Goal: Task Accomplishment & Management: Use online tool/utility

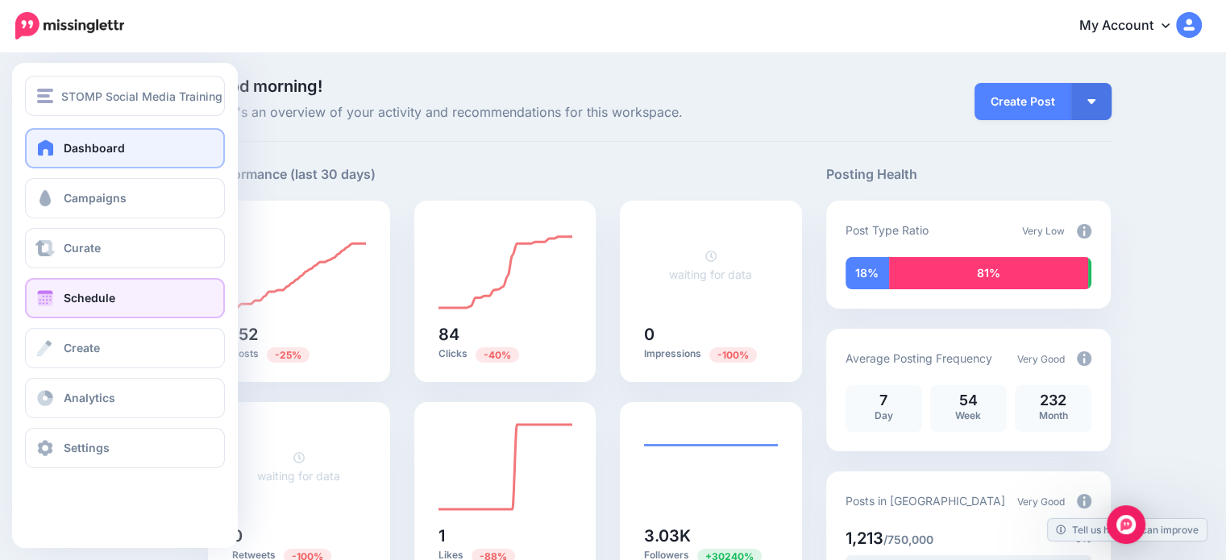
click at [114, 303] on link "Schedule" at bounding box center [125, 298] width 200 height 40
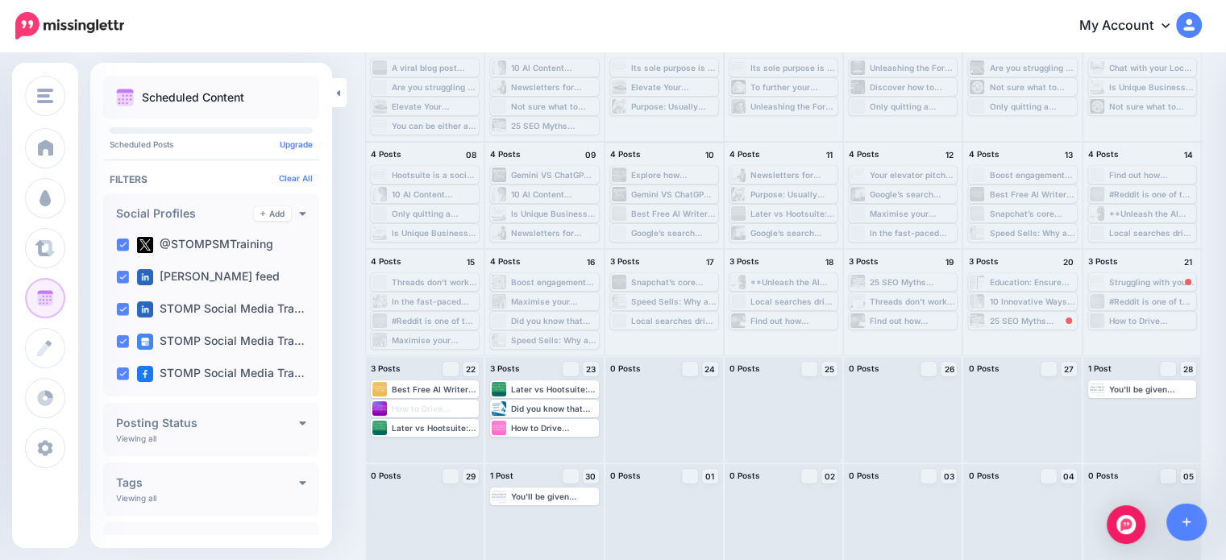
scroll to position [148, 0]
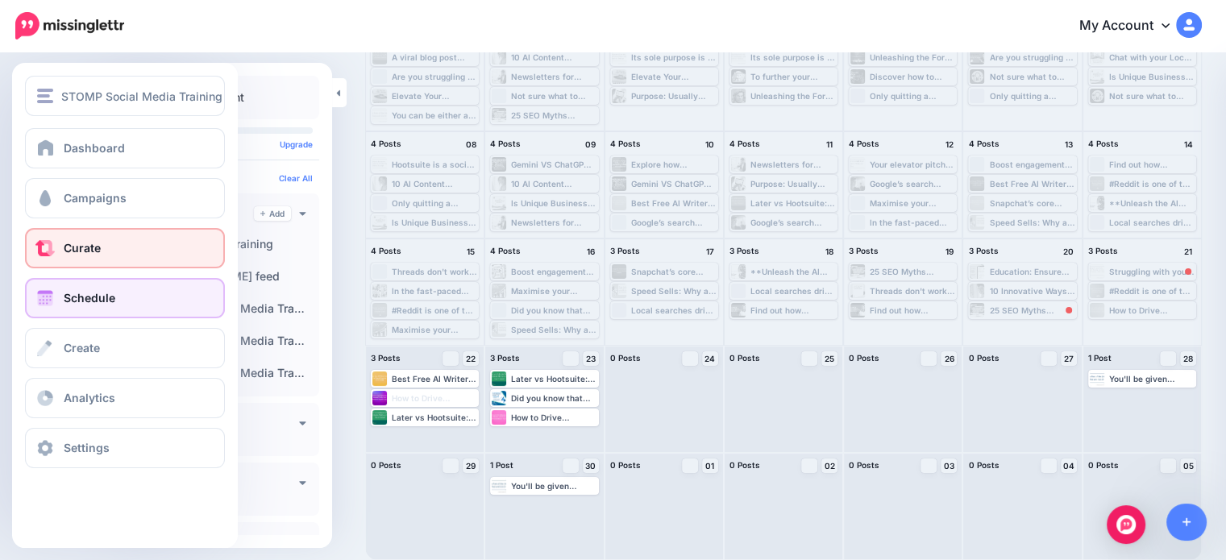
click at [110, 249] on link "Curate" at bounding box center [125, 248] width 200 height 40
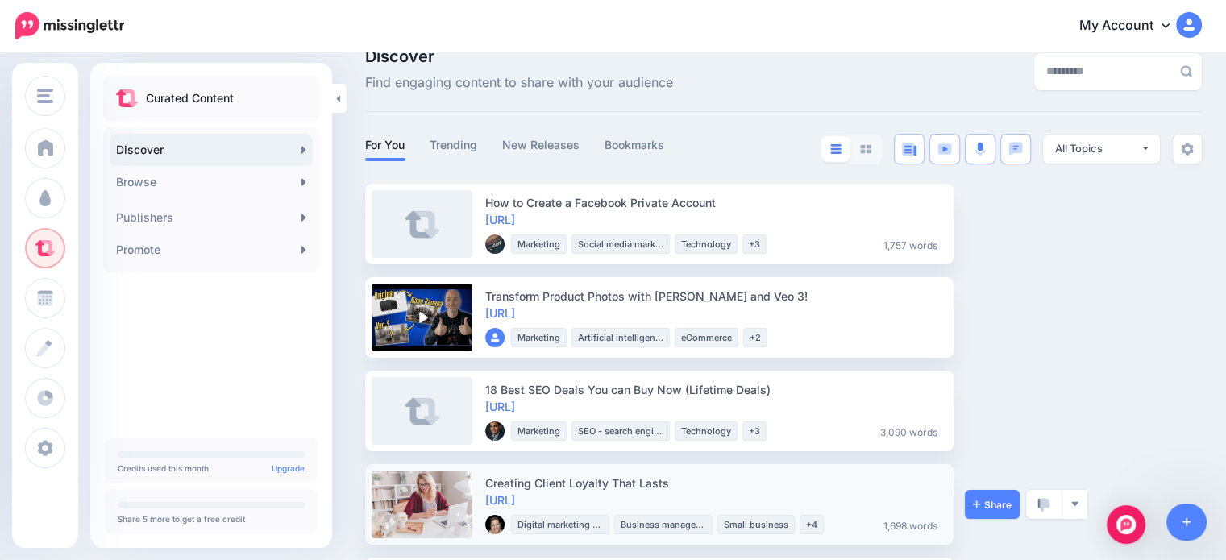
scroll to position [81, 0]
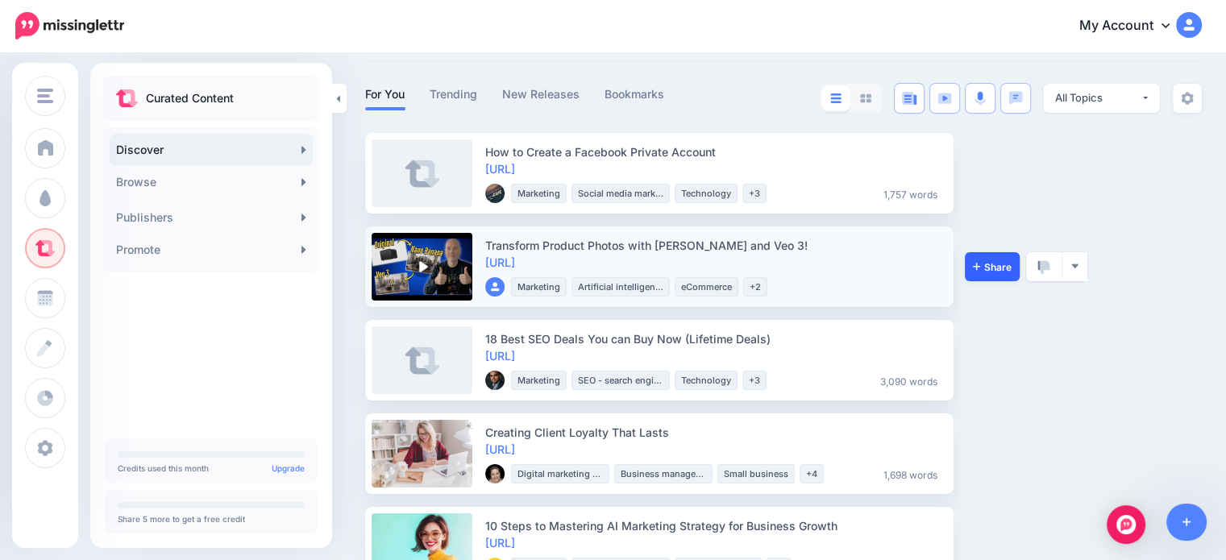
click at [993, 273] on link "Share" at bounding box center [991, 266] width 55 height 29
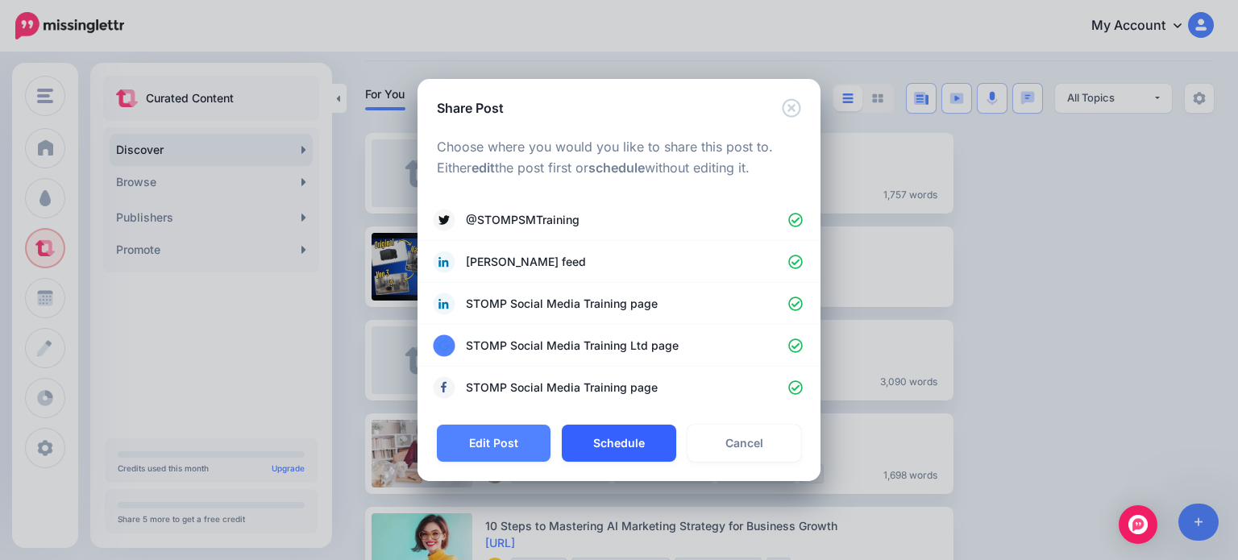
click at [642, 447] on button "Schedule" at bounding box center [619, 443] width 114 height 37
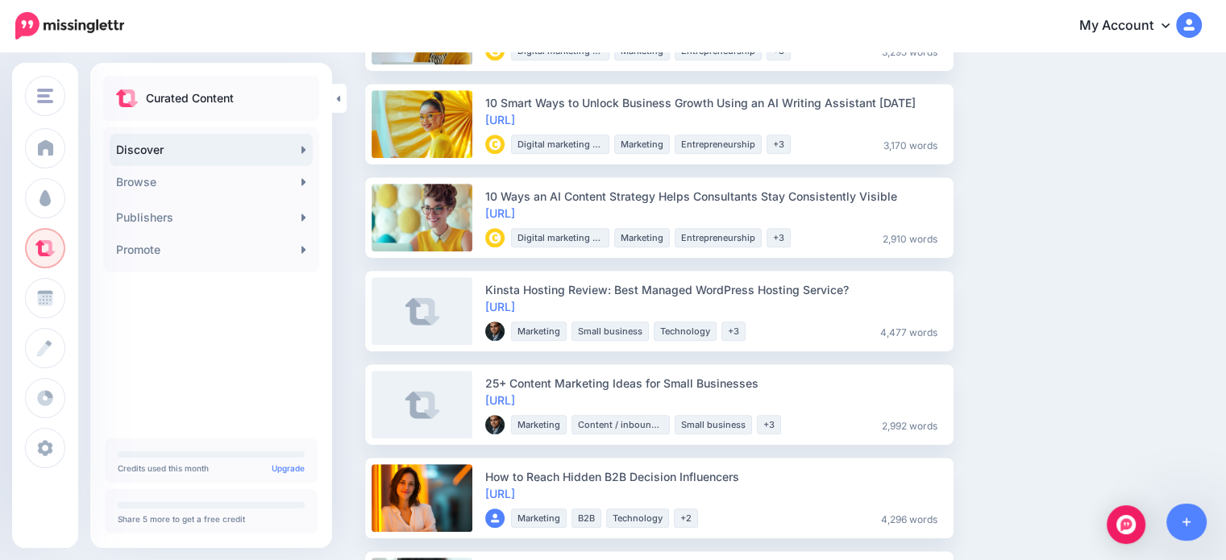
scroll to position [886, 0]
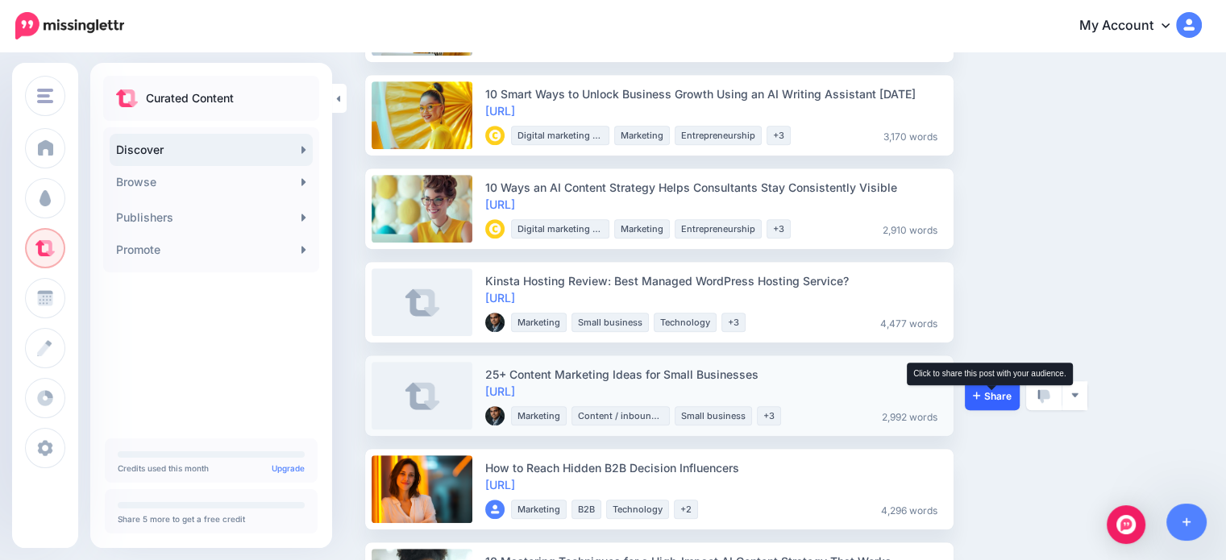
click at [988, 391] on span "Share" at bounding box center [992, 396] width 39 height 10
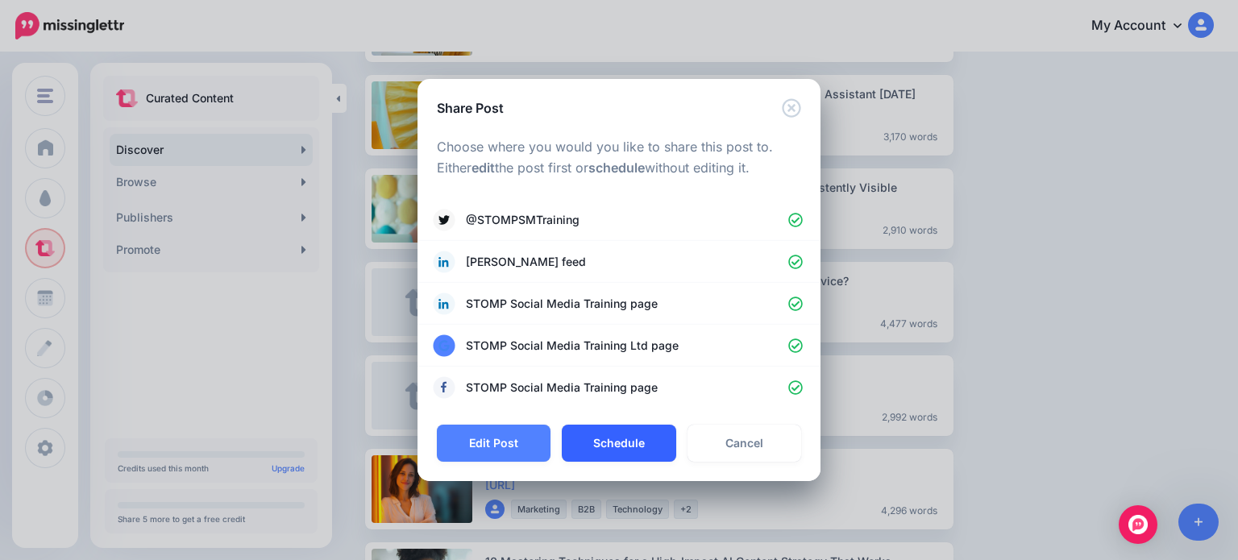
click at [650, 446] on button "Schedule" at bounding box center [619, 443] width 114 height 37
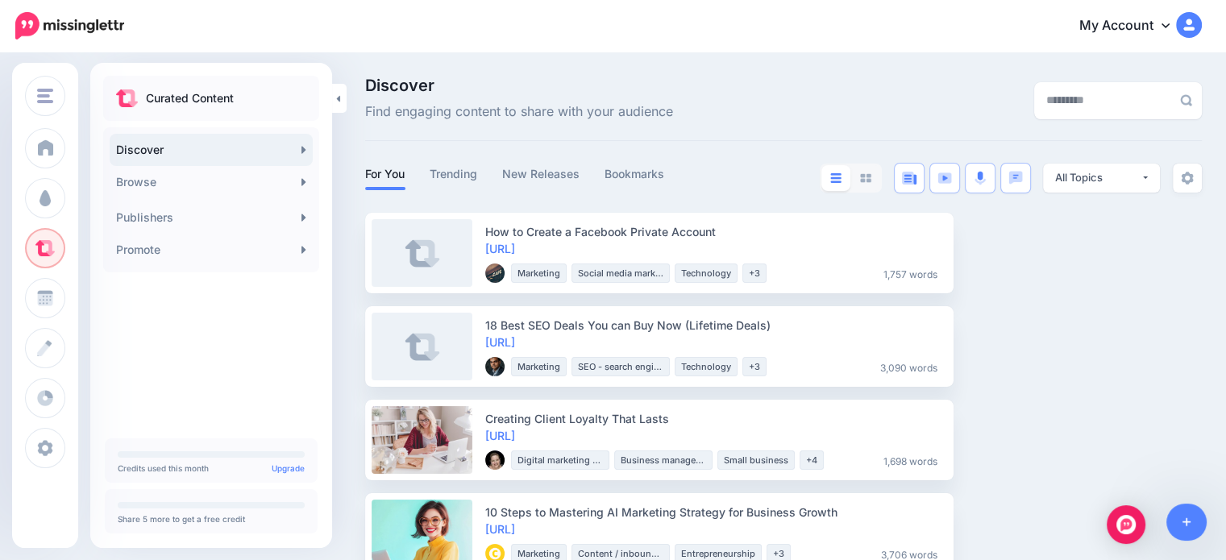
scroll to position [0, 0]
click at [472, 174] on link "Trending" at bounding box center [453, 174] width 48 height 19
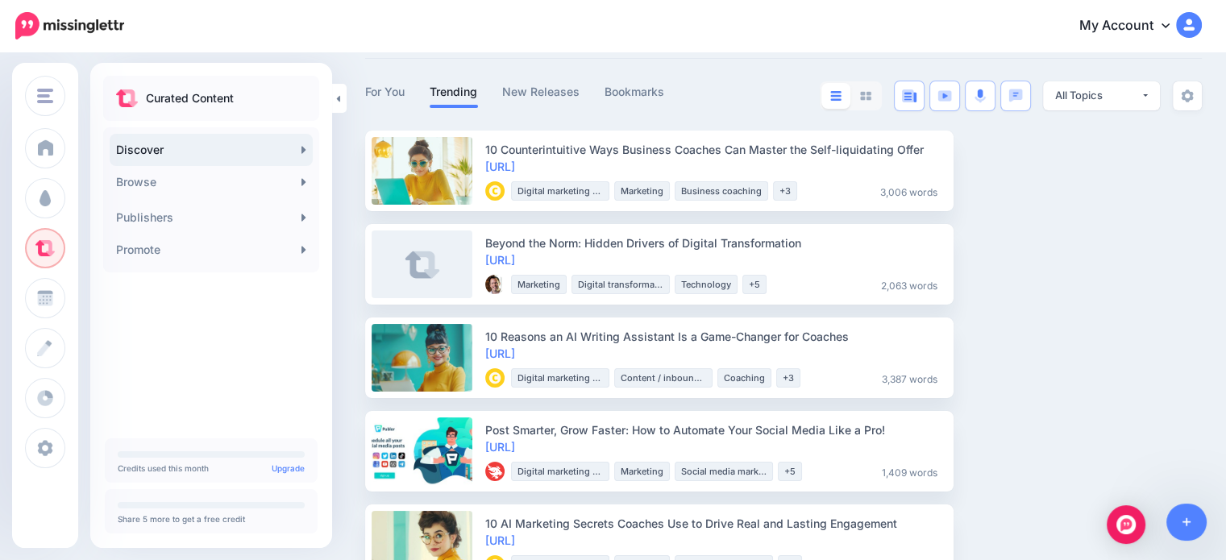
scroll to position [81, 0]
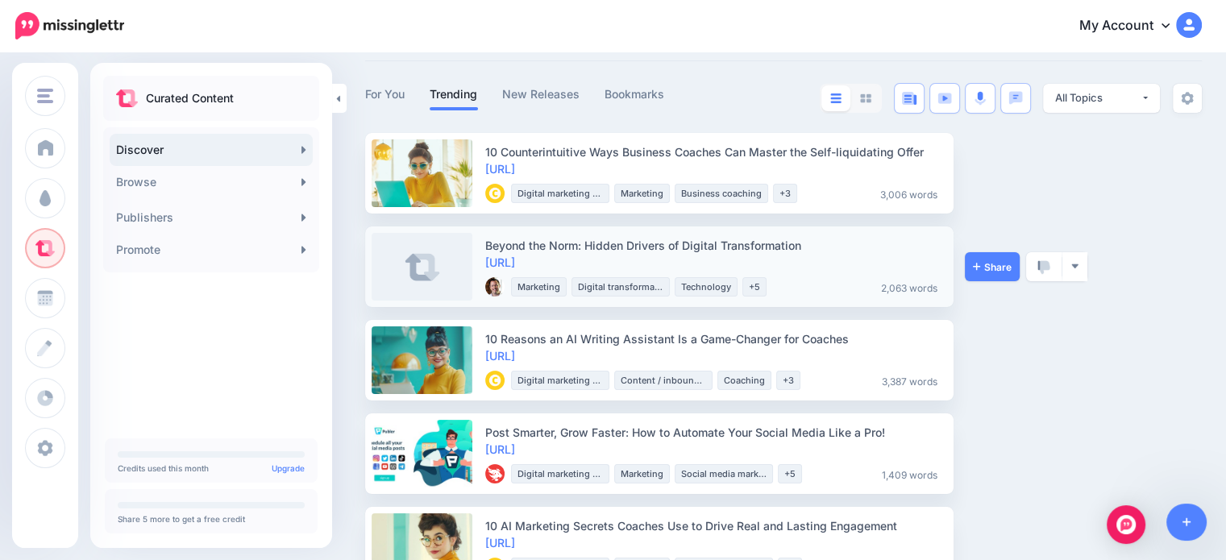
click at [983, 282] on div "Share View Source Preview Post View Publisher Bookmark Block Website Block Publ…" at bounding box center [1024, 266] width 121 height 81
click at [984, 271] on span "Share" at bounding box center [992, 267] width 39 height 10
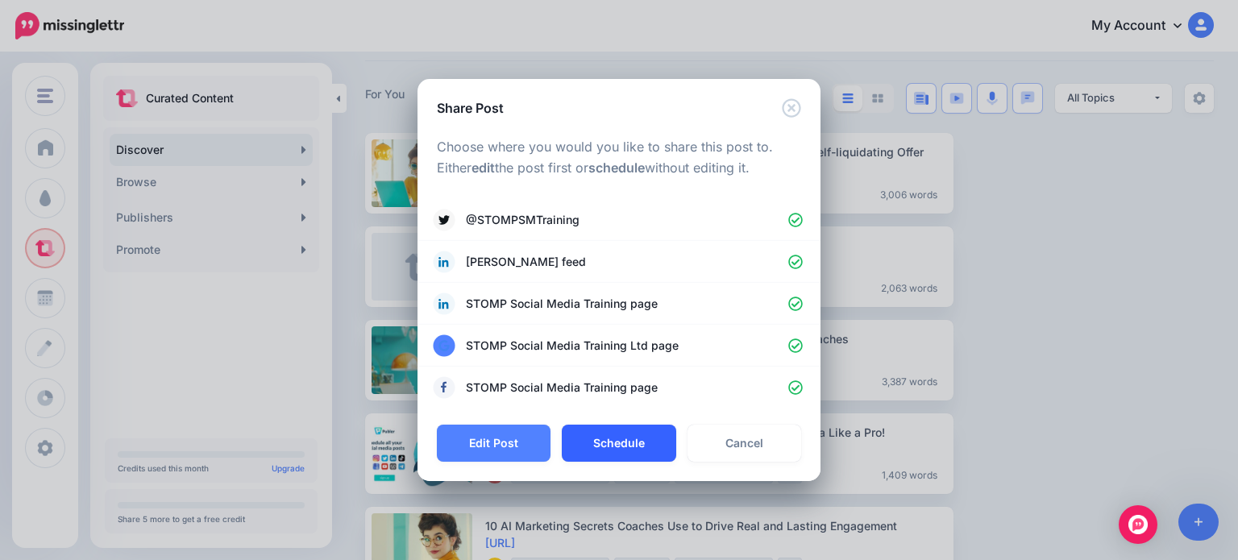
click at [646, 447] on button "Schedule" at bounding box center [619, 443] width 114 height 37
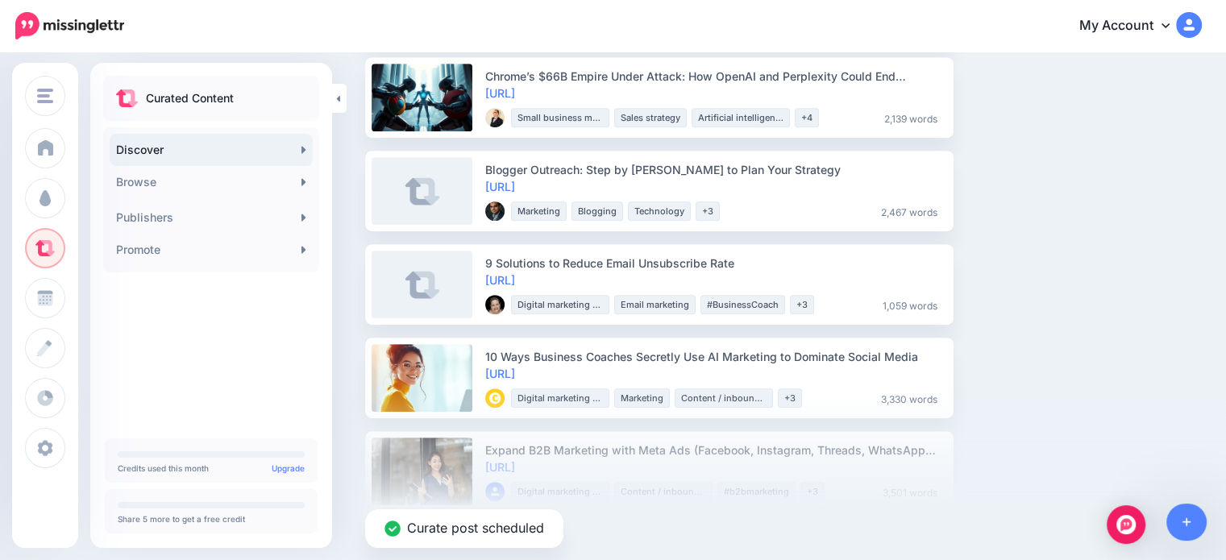
scroll to position [725, 0]
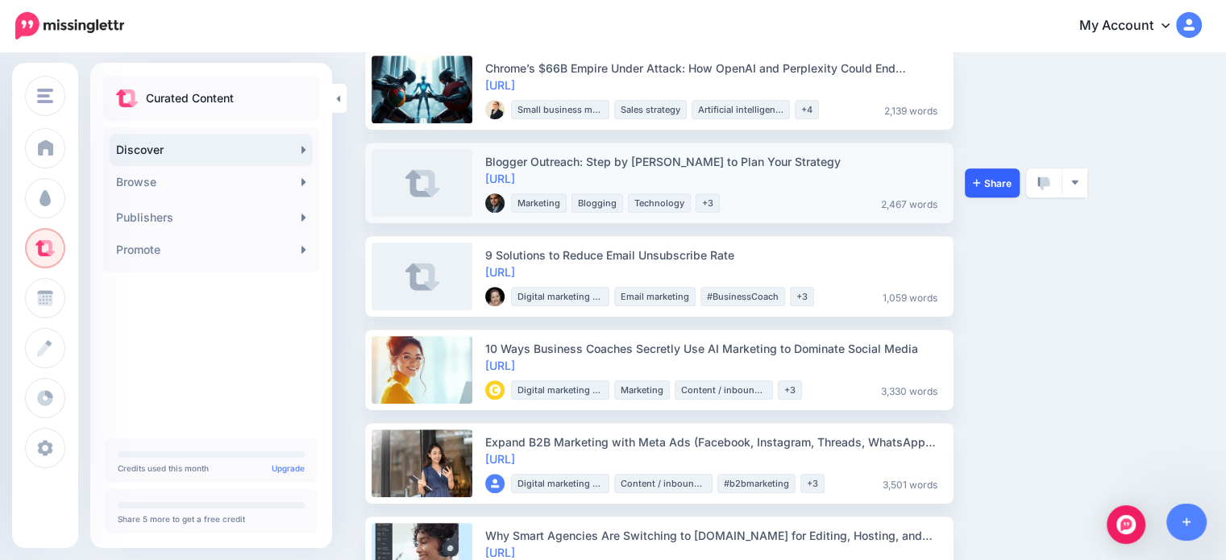
click at [985, 178] on span "Share" at bounding box center [992, 183] width 39 height 10
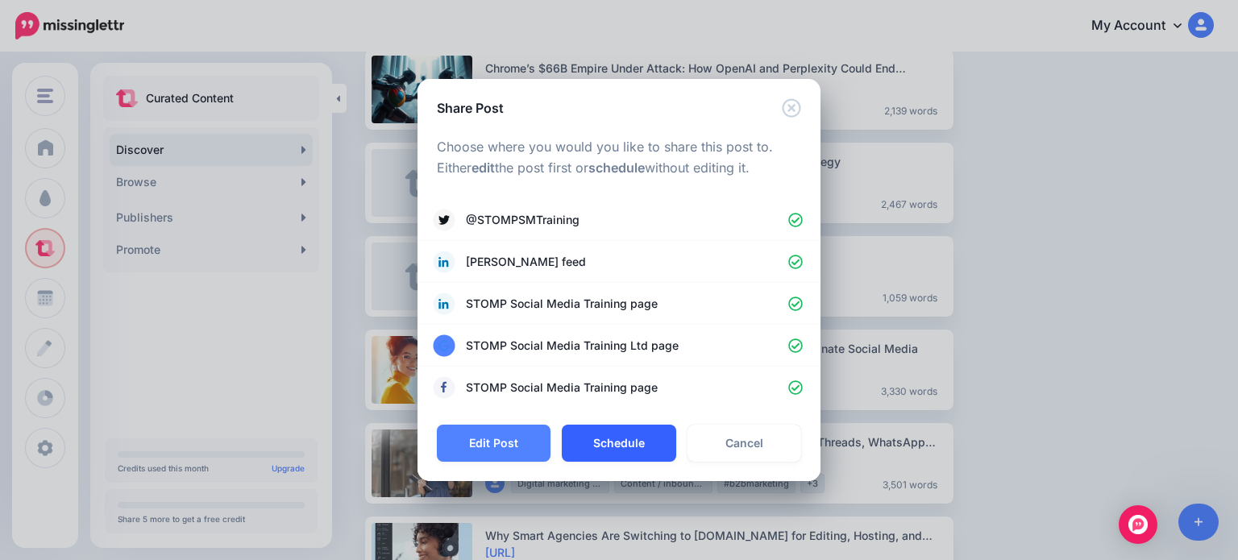
click at [635, 443] on button "Schedule" at bounding box center [619, 443] width 114 height 37
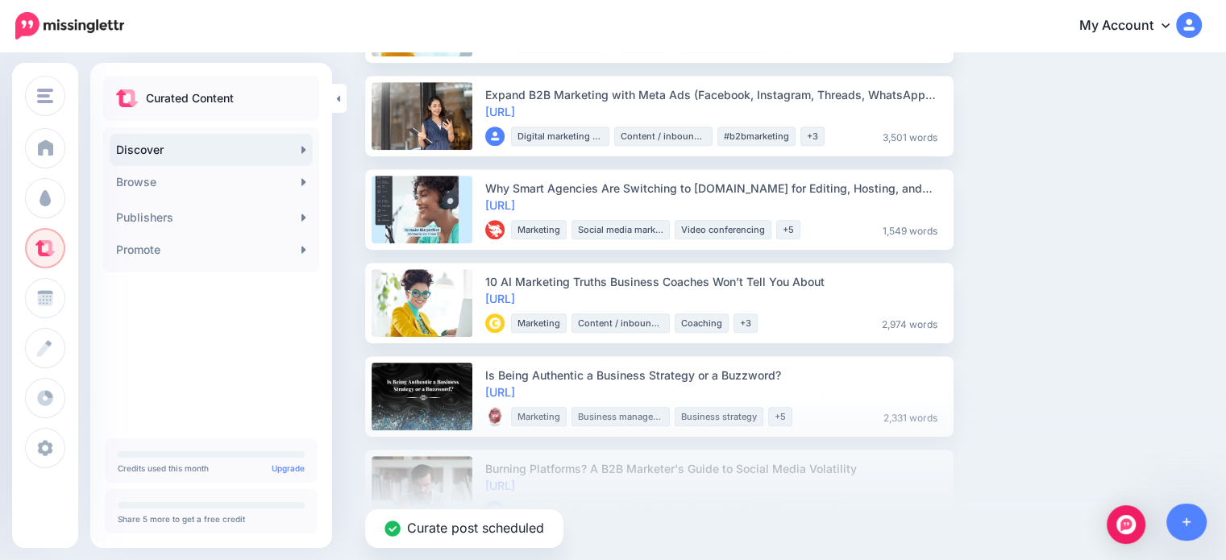
scroll to position [1047, 0]
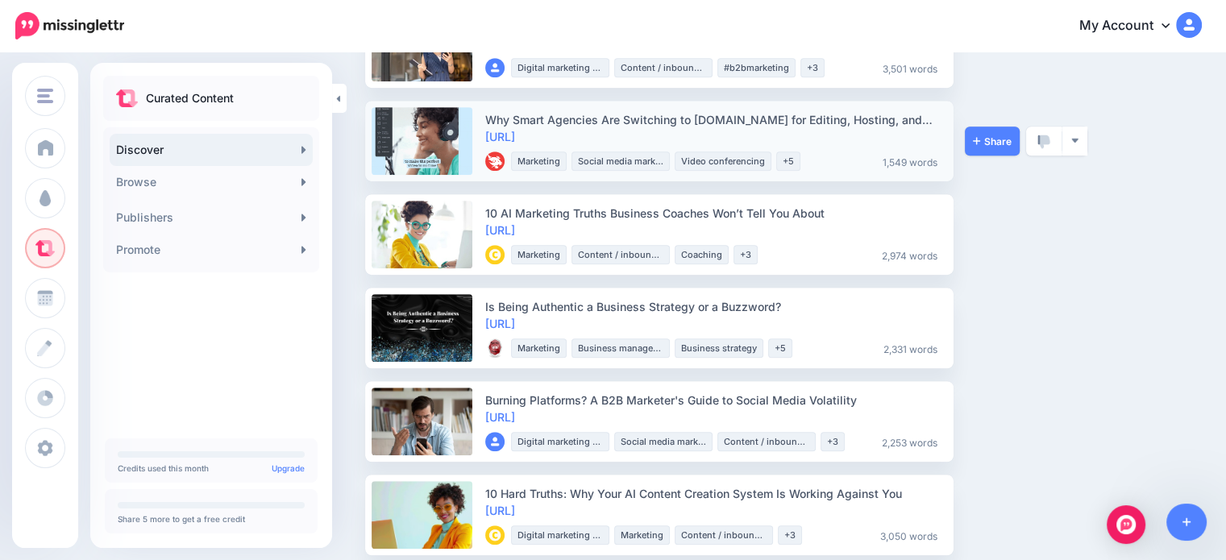
click at [993, 122] on div "Share View Source Preview Post View Publisher Bookmark Block Publisher Report P…" at bounding box center [1024, 141] width 121 height 81
click at [991, 133] on link "Share" at bounding box center [991, 141] width 55 height 29
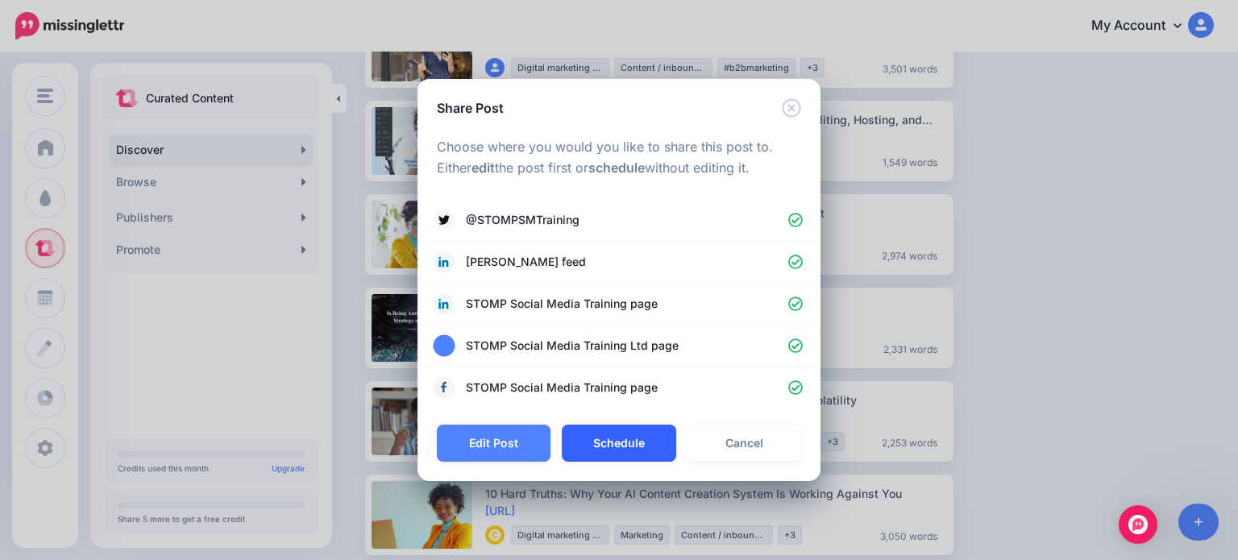
click at [619, 441] on button "Schedule" at bounding box center [619, 443] width 114 height 37
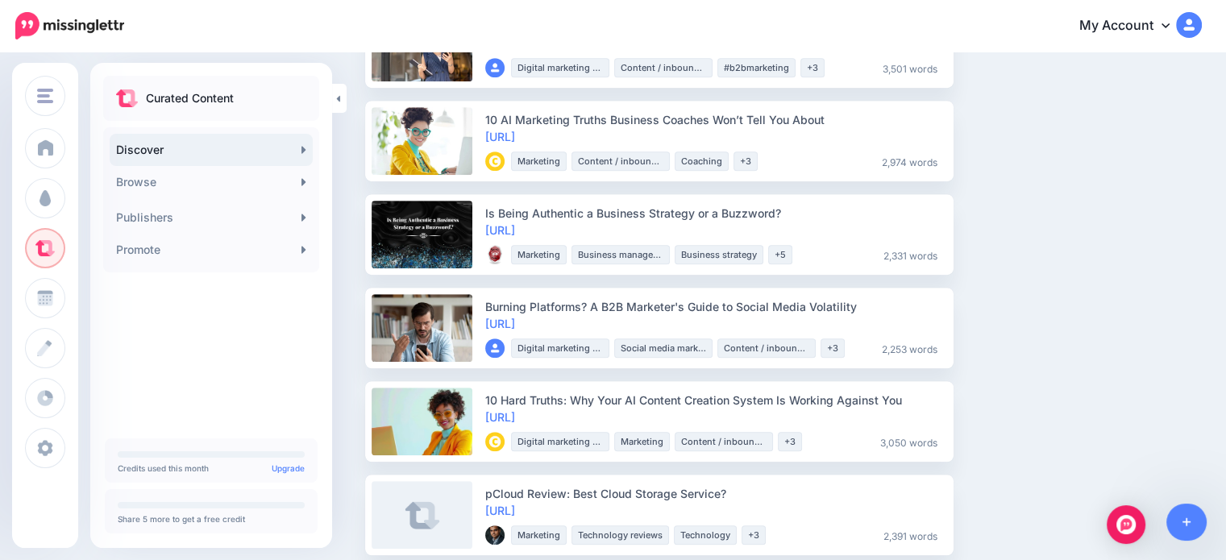
click at [1199, 267] on ul "10 Counterintuitive Ways Business Coaches Can Master the Self-liquidating Offer…" at bounding box center [783, 141] width 836 height 1950
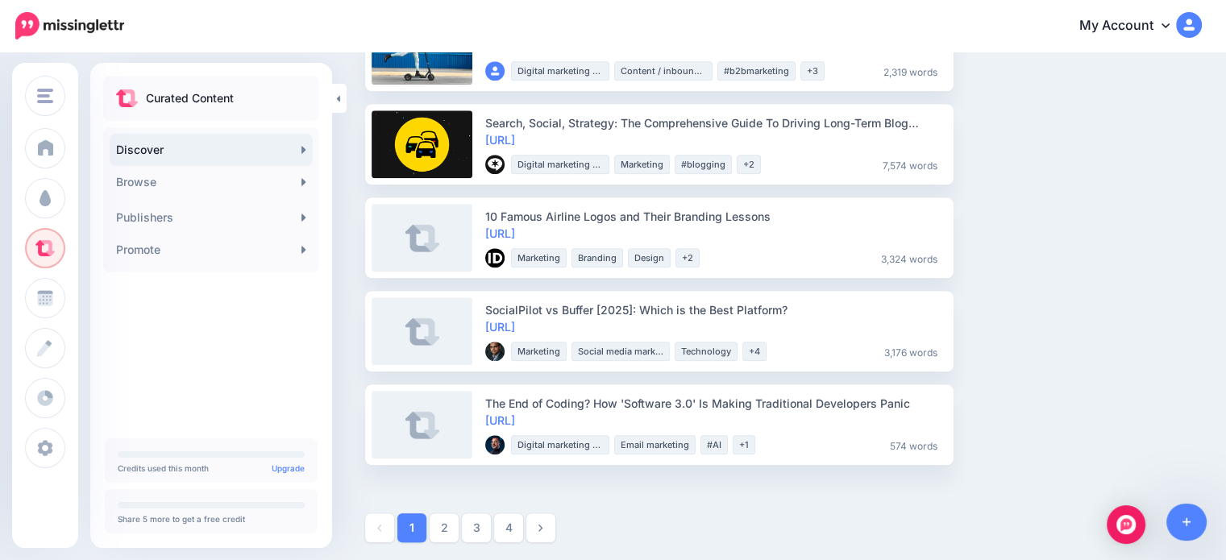
scroll to position [1704, 0]
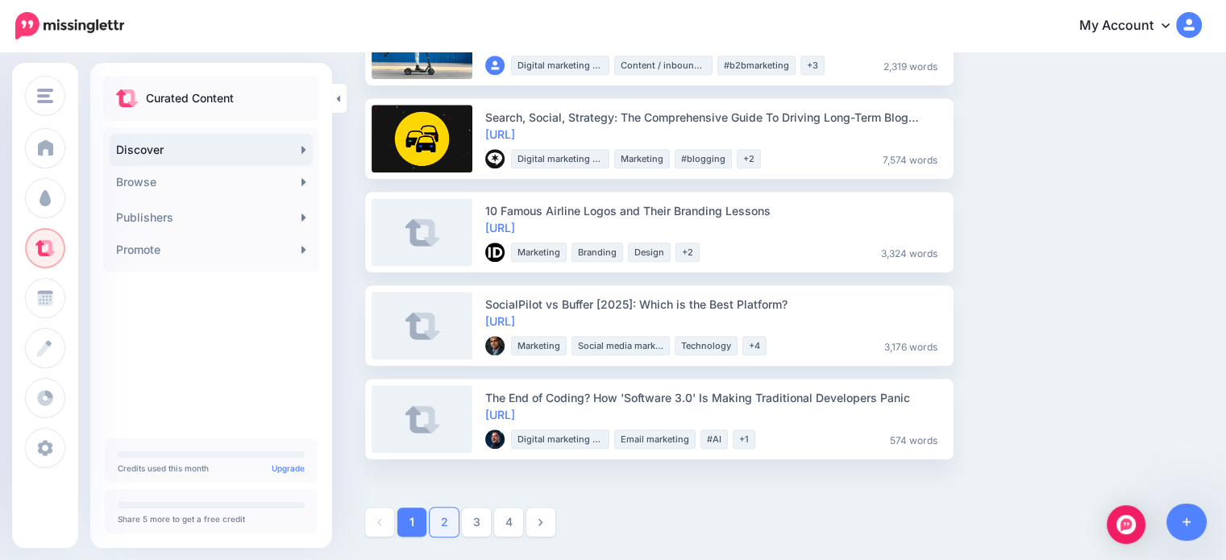
click at [442, 525] on link "2" at bounding box center [443, 522] width 29 height 29
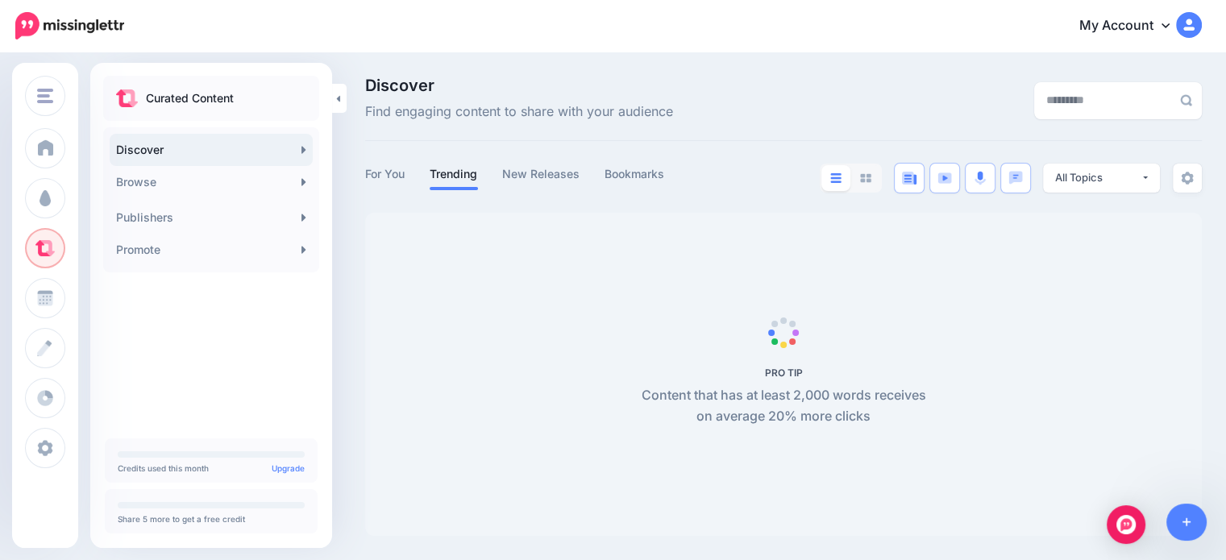
scroll to position [0, 0]
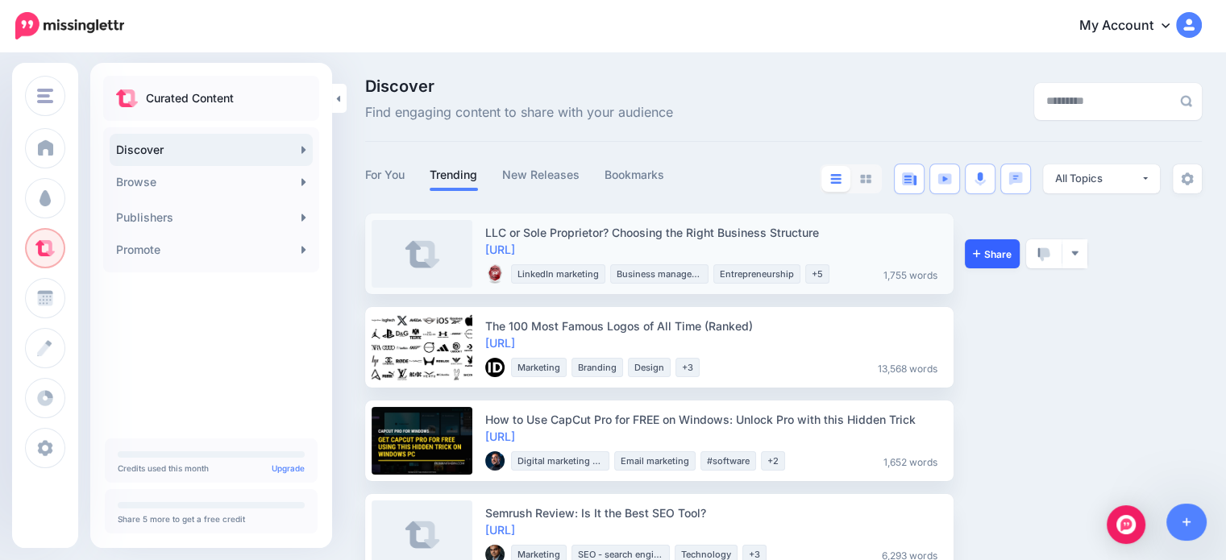
click at [1003, 260] on link "Share" at bounding box center [991, 253] width 55 height 29
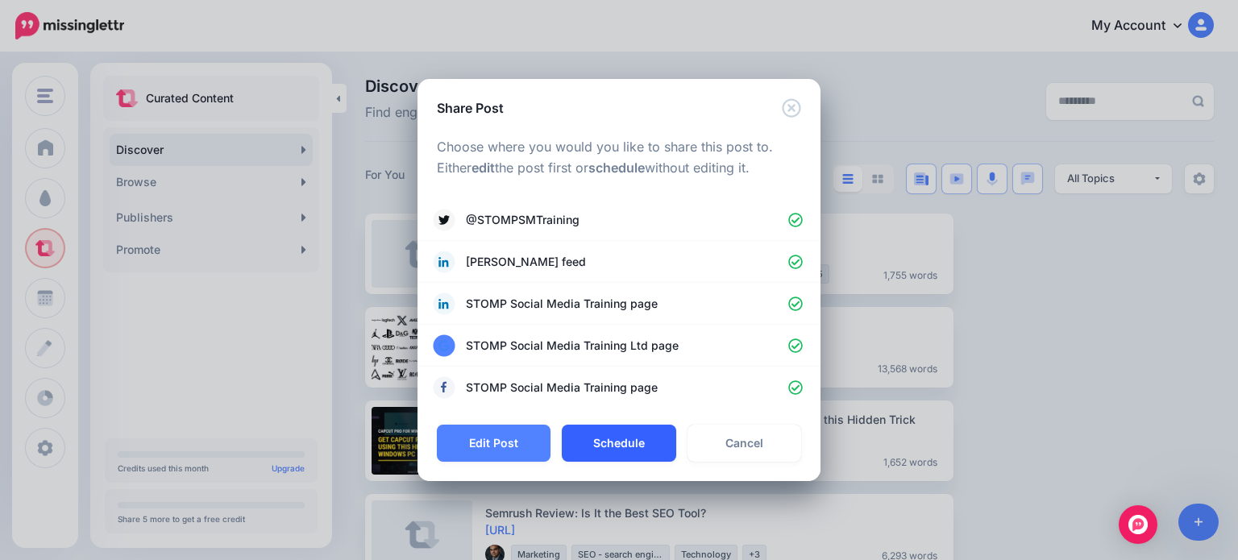
click at [633, 452] on button "Schedule" at bounding box center [619, 443] width 114 height 37
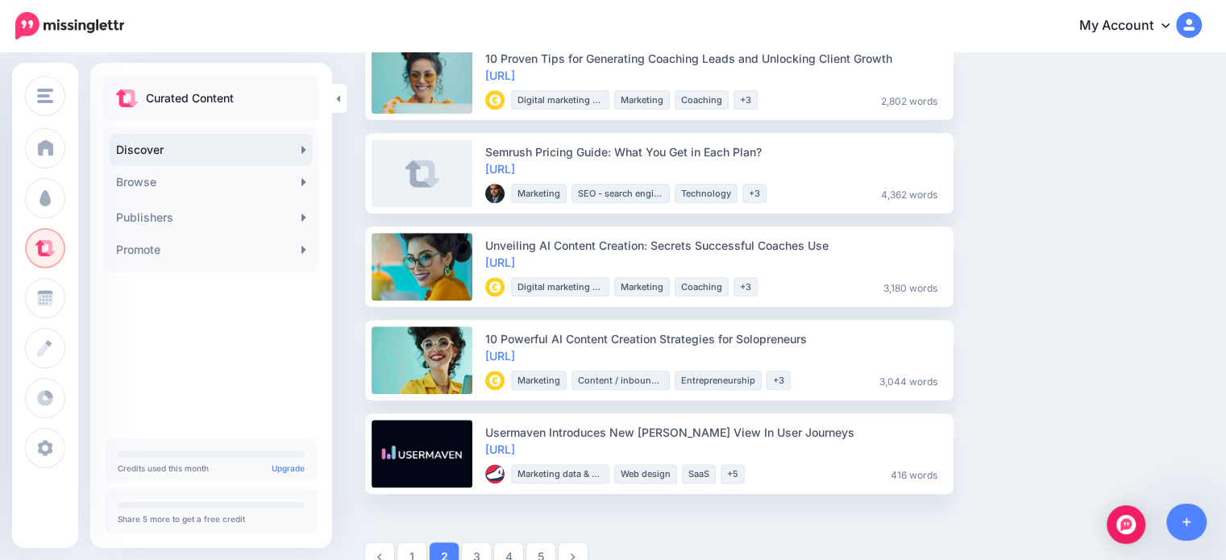
scroll to position [1891, 0]
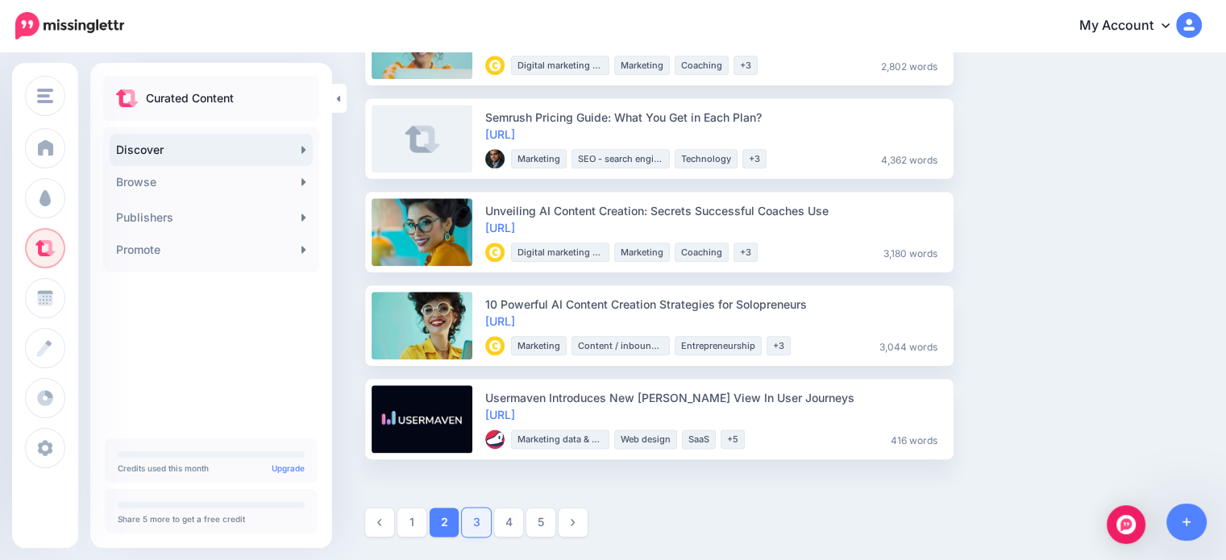
click at [474, 521] on link "3" at bounding box center [476, 522] width 29 height 29
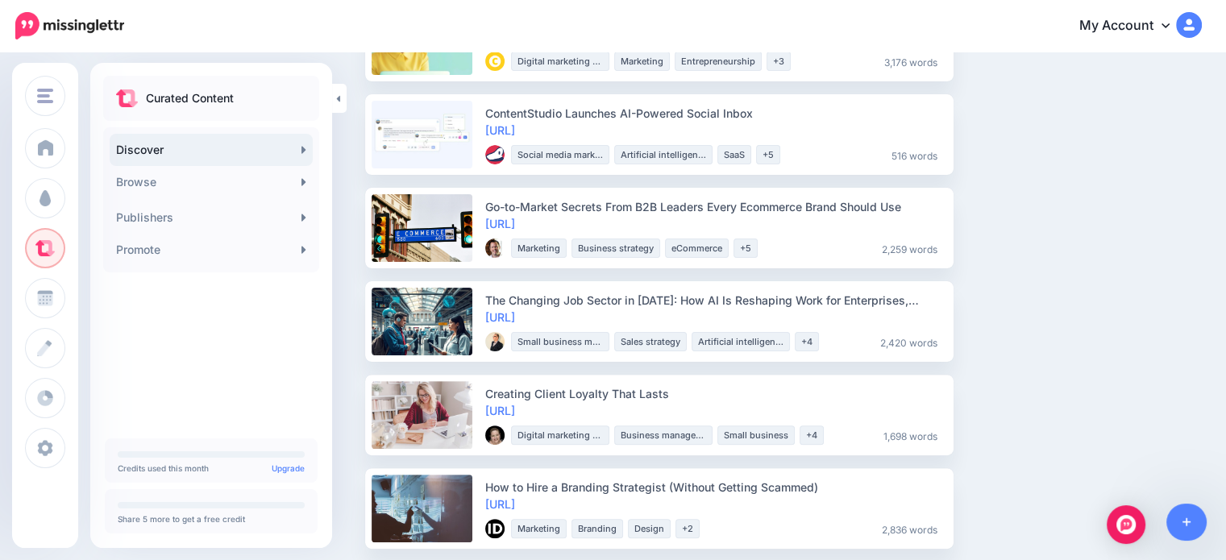
scroll to position [403, 0]
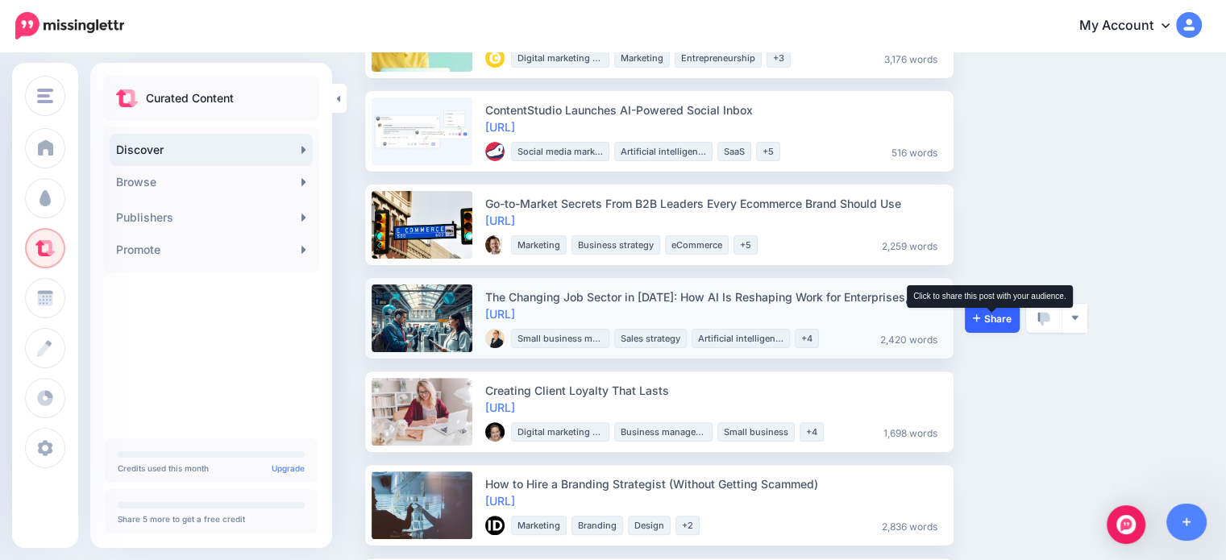
click at [981, 315] on span "Share" at bounding box center [992, 318] width 39 height 10
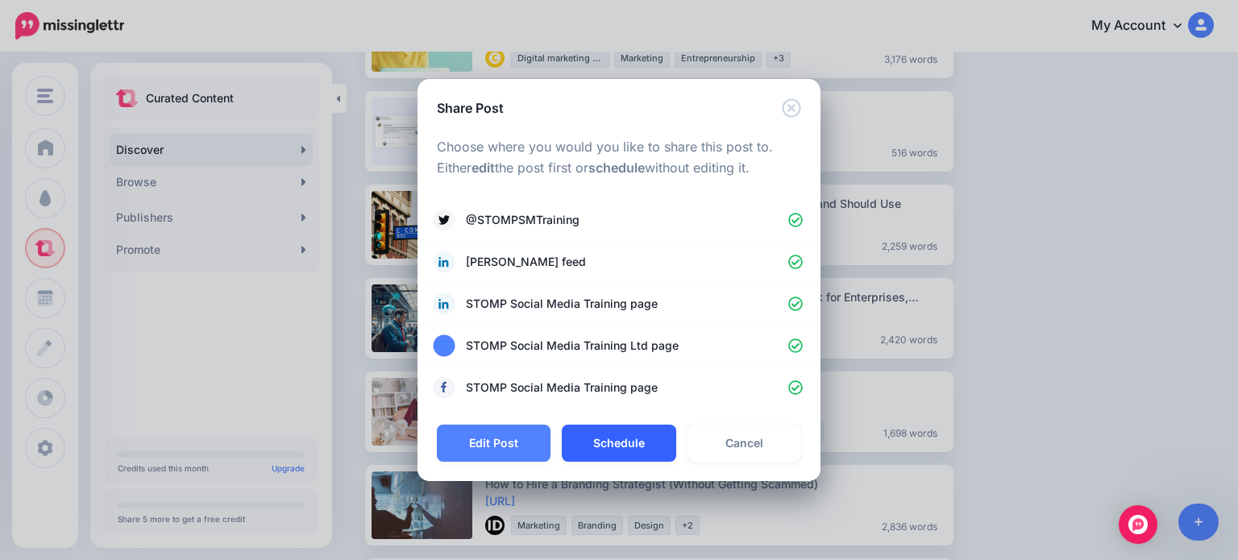
click at [642, 441] on button "Schedule" at bounding box center [619, 443] width 114 height 37
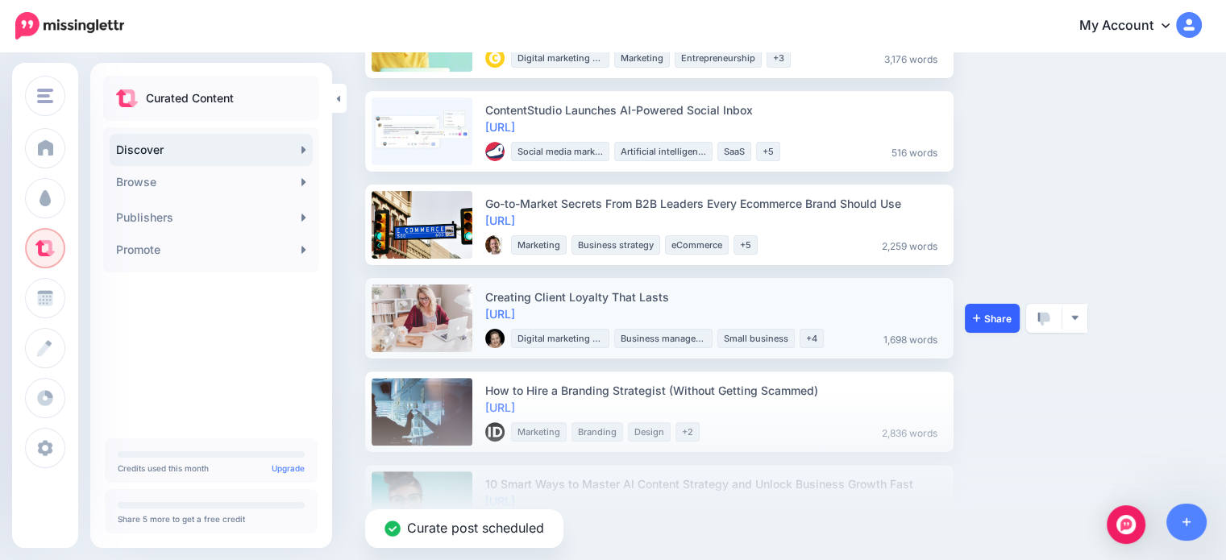
click at [1010, 326] on link "Share" at bounding box center [991, 318] width 55 height 29
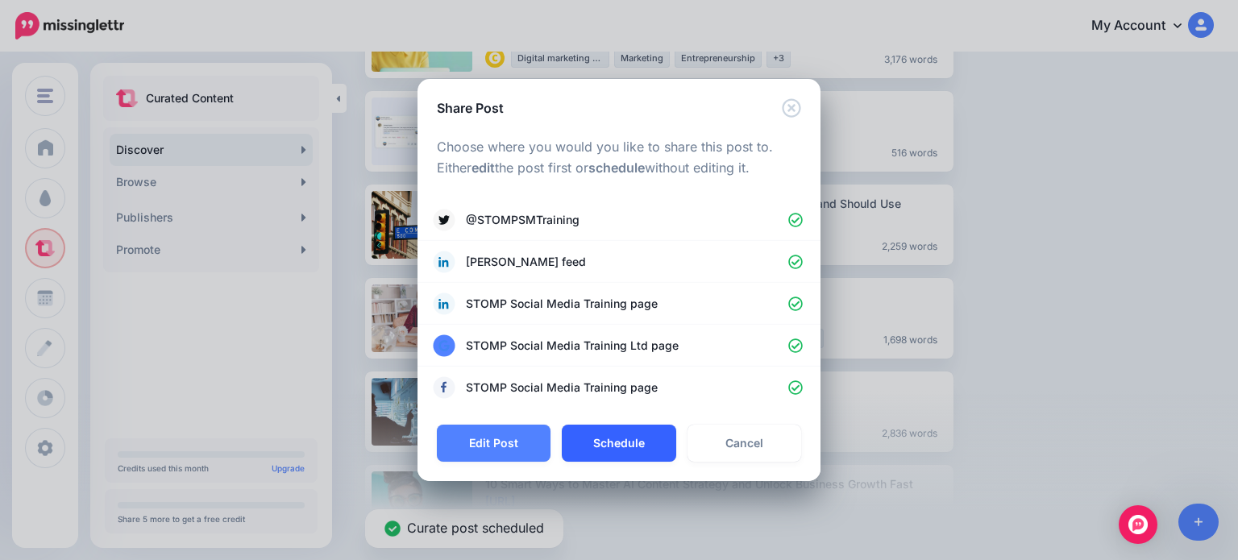
click at [641, 447] on button "Schedule" at bounding box center [619, 443] width 114 height 37
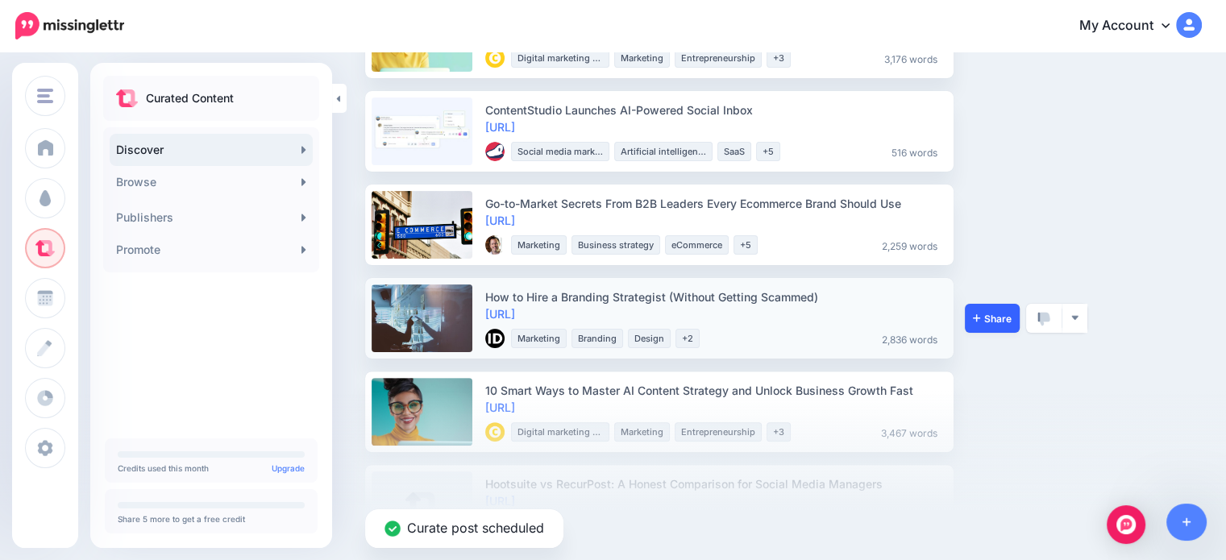
click at [999, 310] on link "Share" at bounding box center [991, 318] width 55 height 29
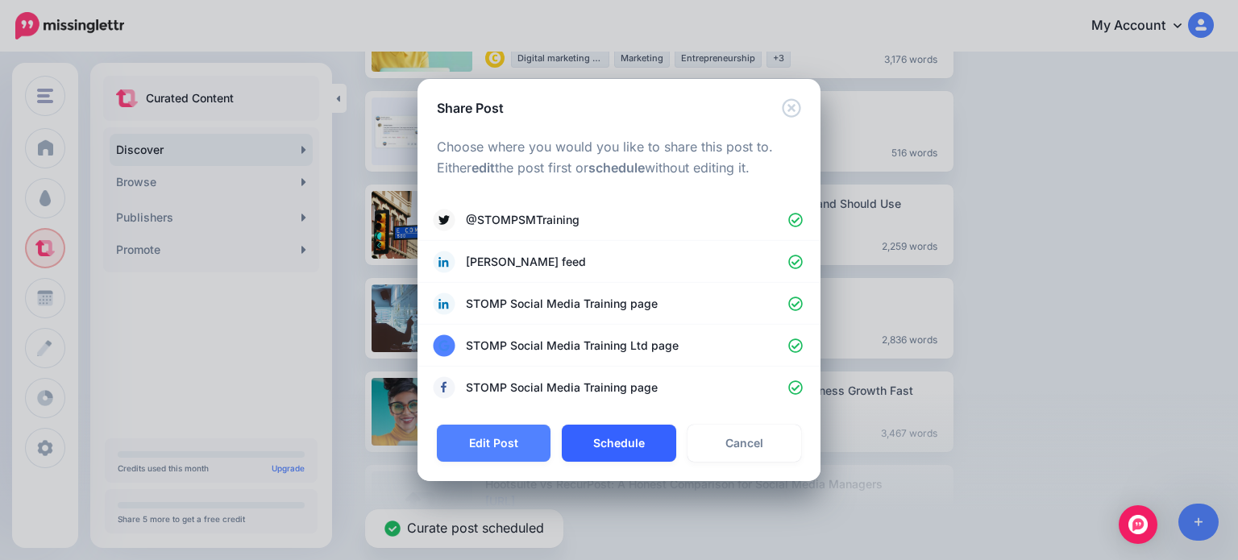
click at [649, 449] on button "Schedule" at bounding box center [619, 443] width 114 height 37
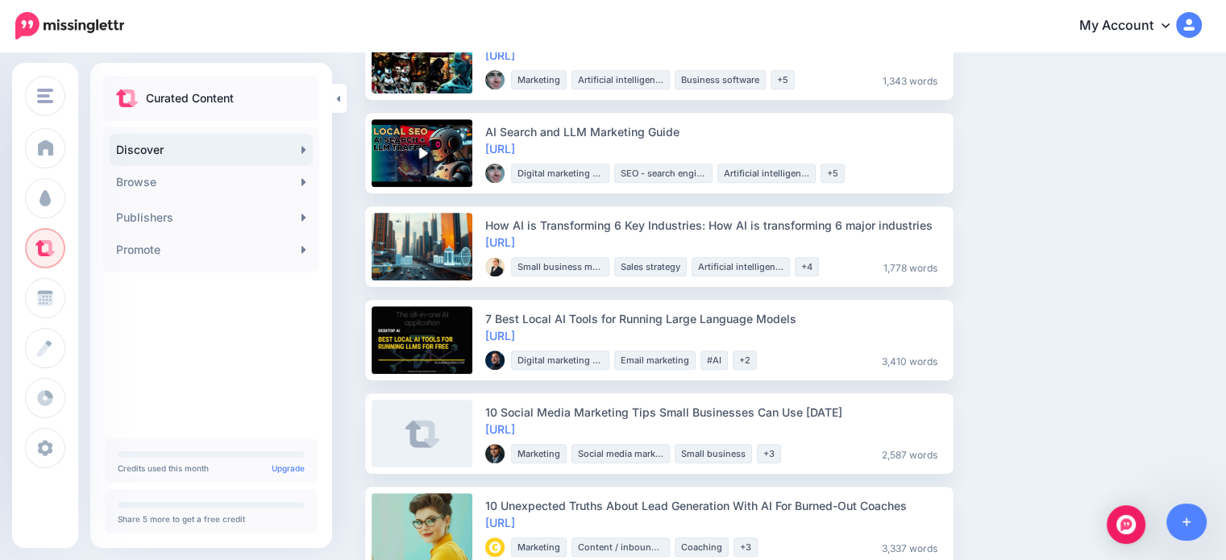
scroll to position [886, 0]
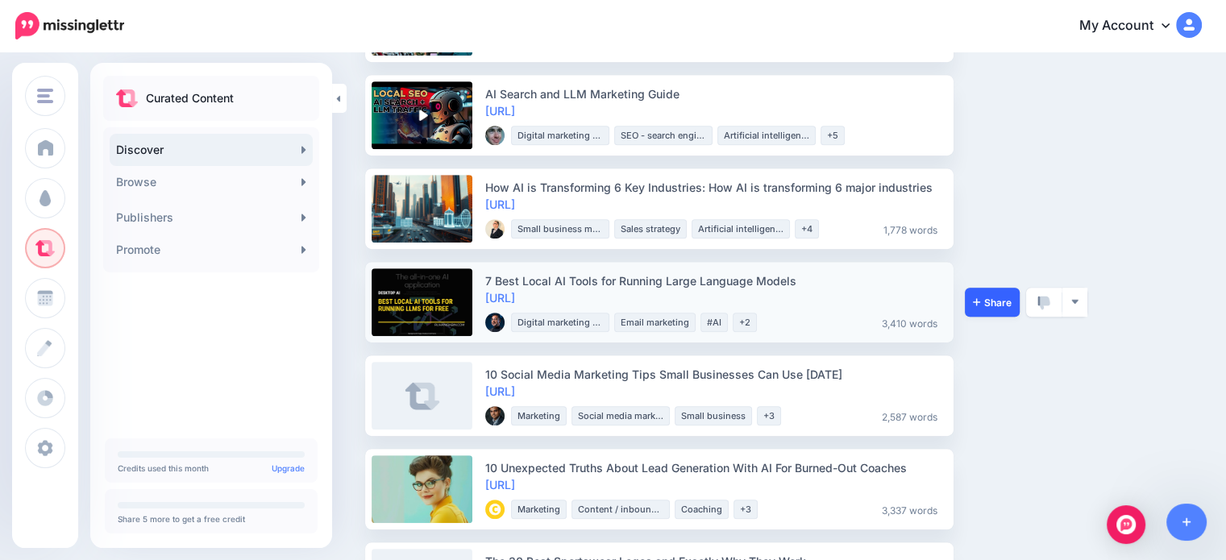
click at [983, 308] on link "Share" at bounding box center [991, 302] width 55 height 29
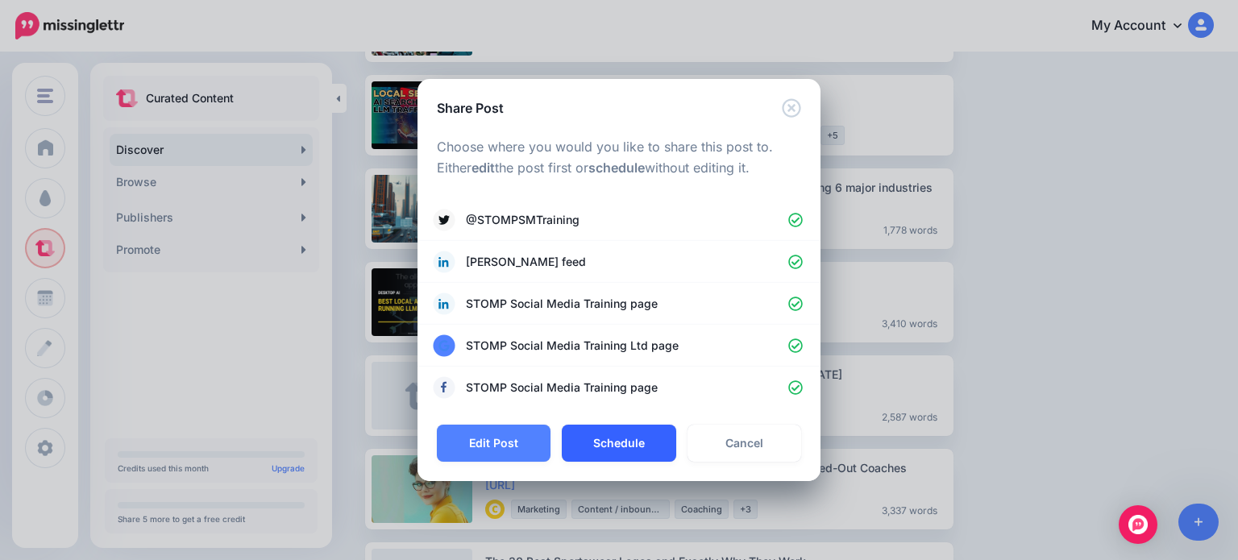
click at [628, 444] on button "Schedule" at bounding box center [619, 443] width 114 height 37
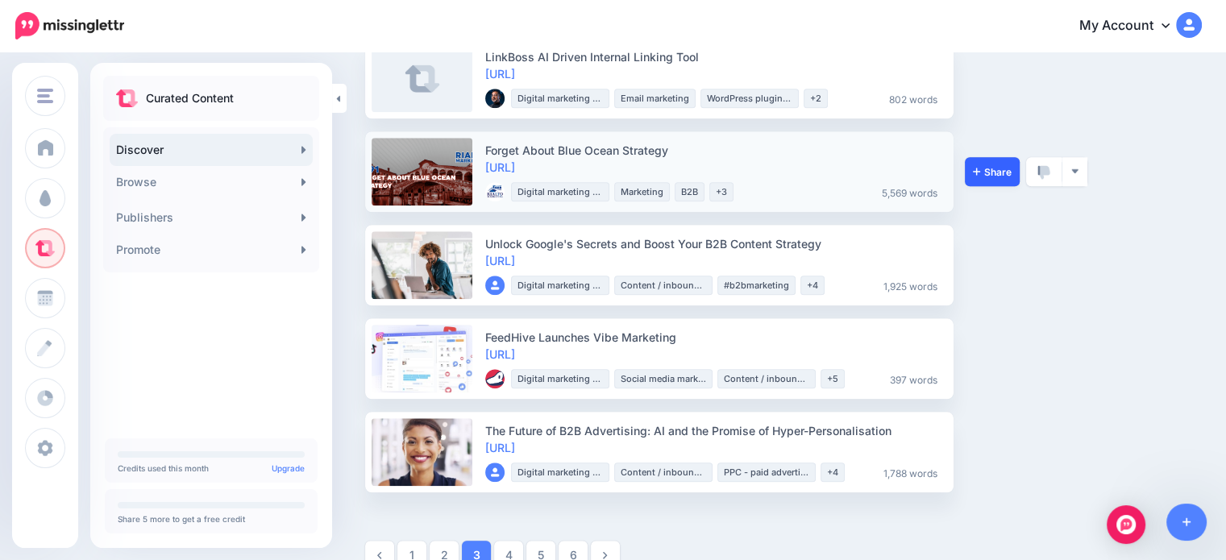
scroll to position [1611, 0]
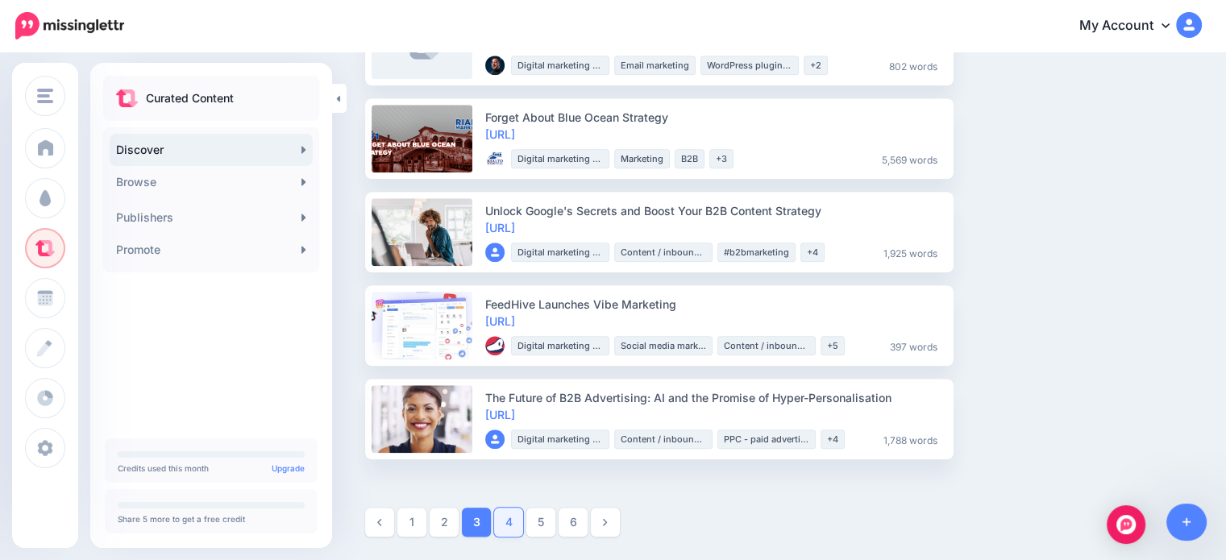
click at [500, 519] on link "4" at bounding box center [508, 522] width 29 height 29
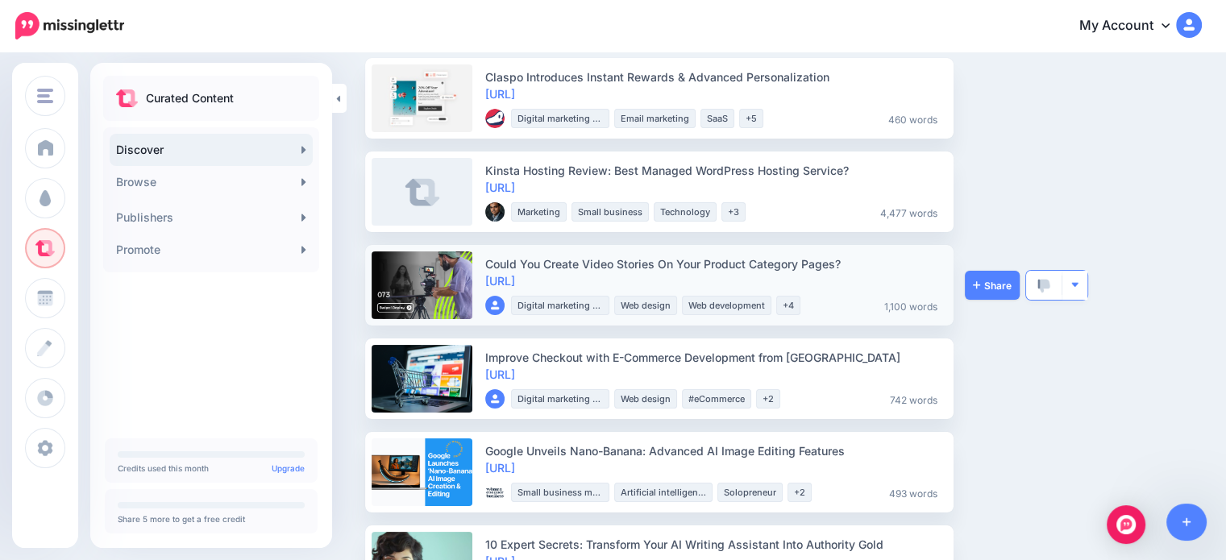
scroll to position [161, 0]
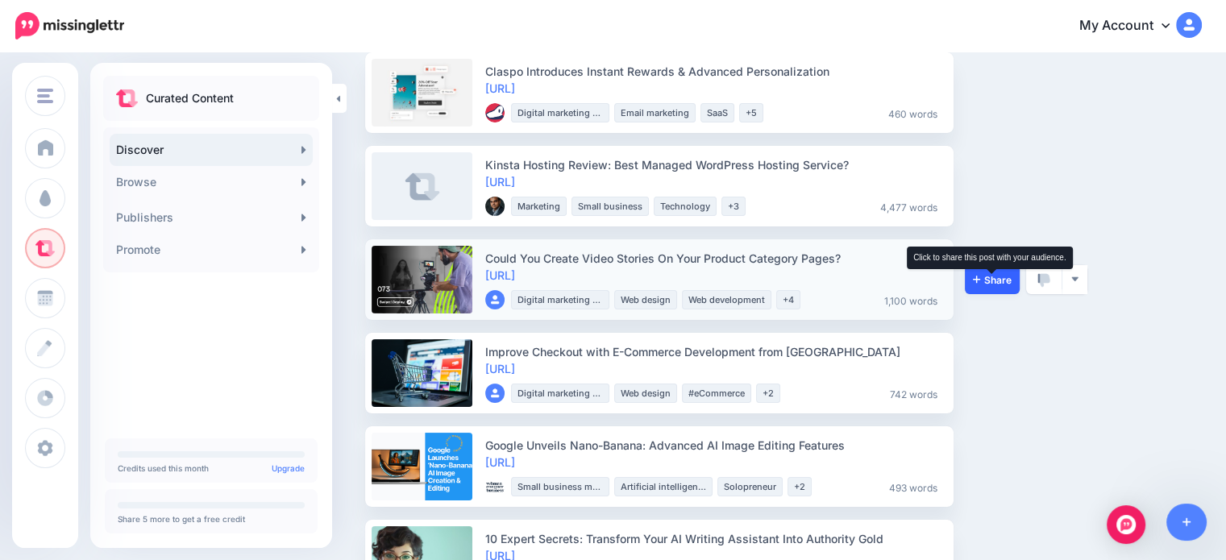
click at [989, 284] on span "Share" at bounding box center [992, 280] width 39 height 10
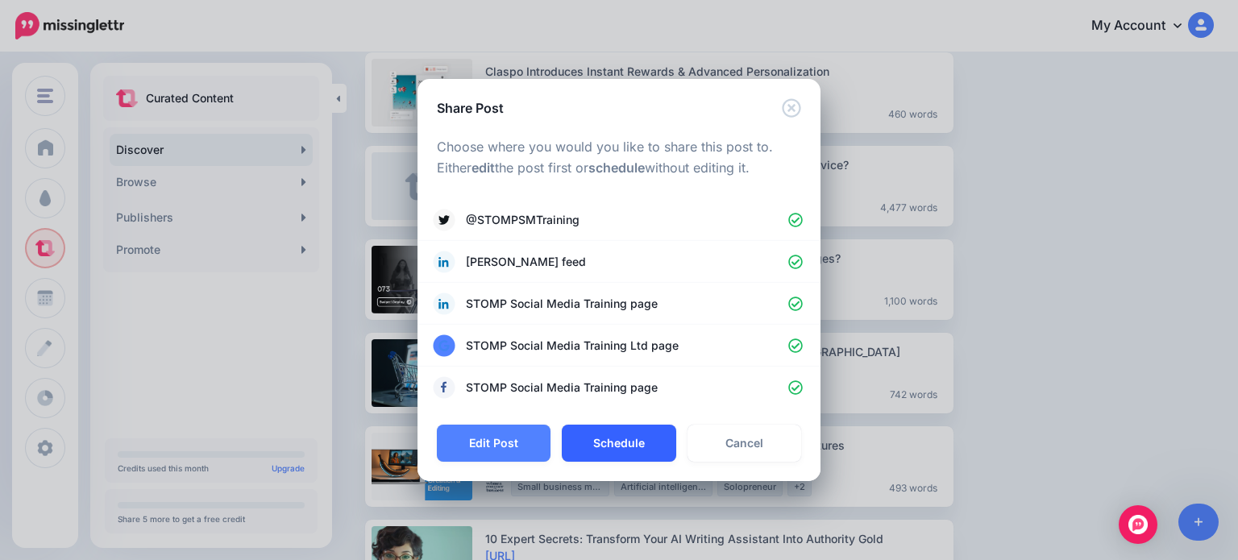
click at [633, 450] on button "Schedule" at bounding box center [619, 443] width 114 height 37
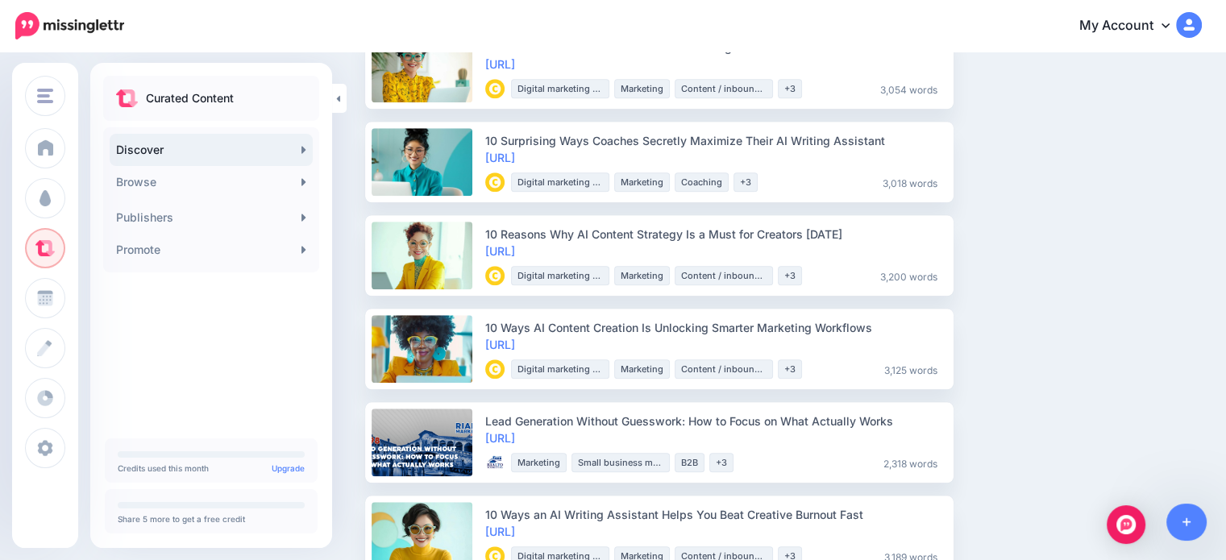
scroll to position [1450, 0]
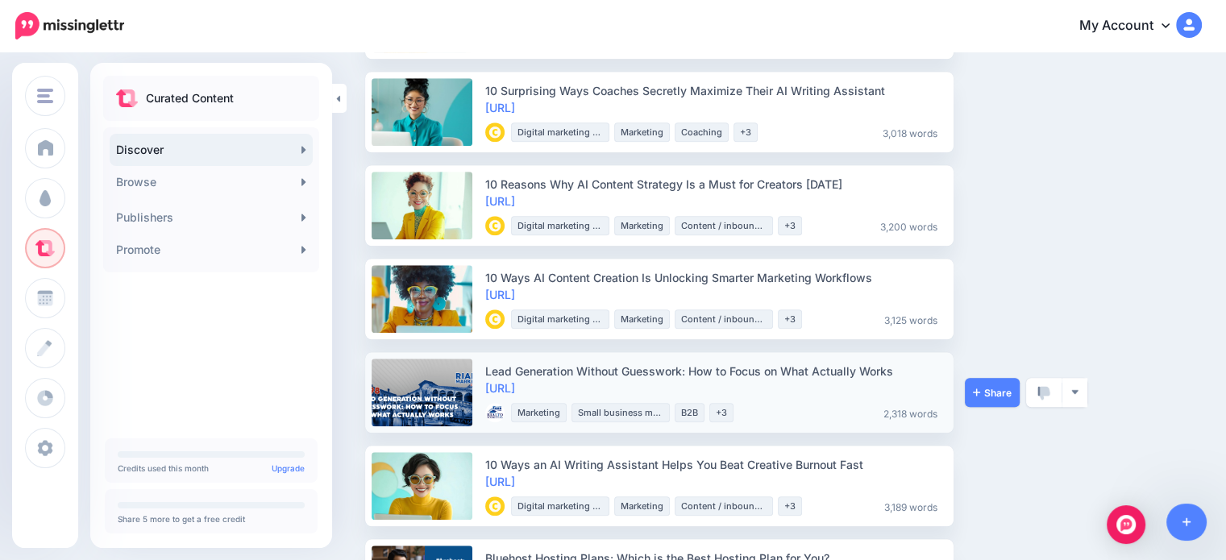
click at [1008, 415] on div "Share View Source Preview Post View Publisher Bookmark Block Website Block Publ…" at bounding box center [1024, 392] width 121 height 81
click at [1003, 392] on span "Share" at bounding box center [992, 393] width 39 height 10
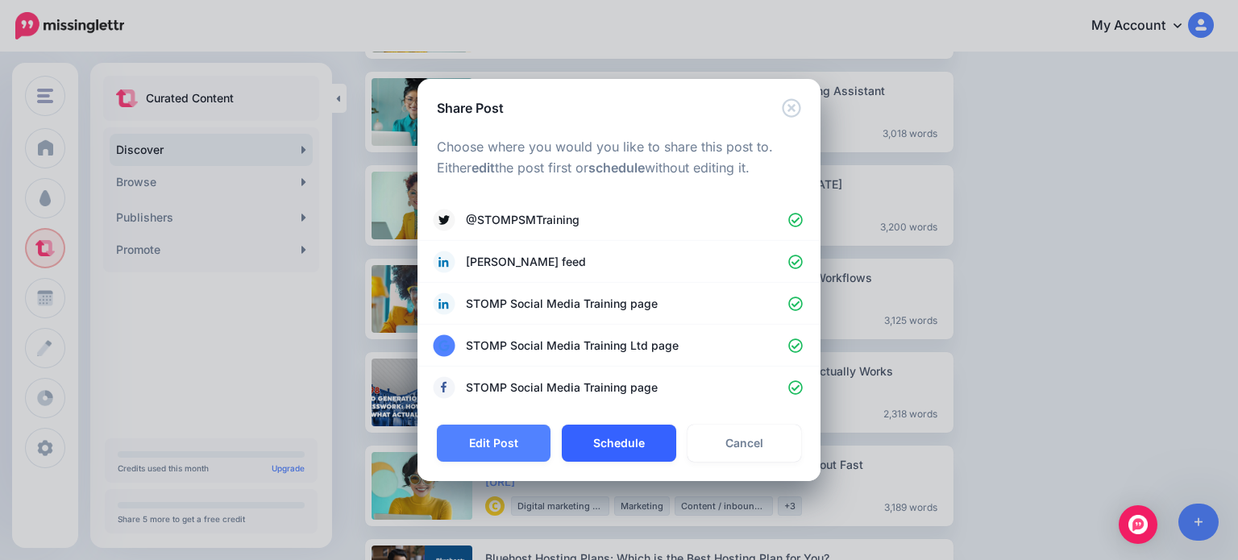
click at [620, 433] on button "Schedule" at bounding box center [619, 443] width 114 height 37
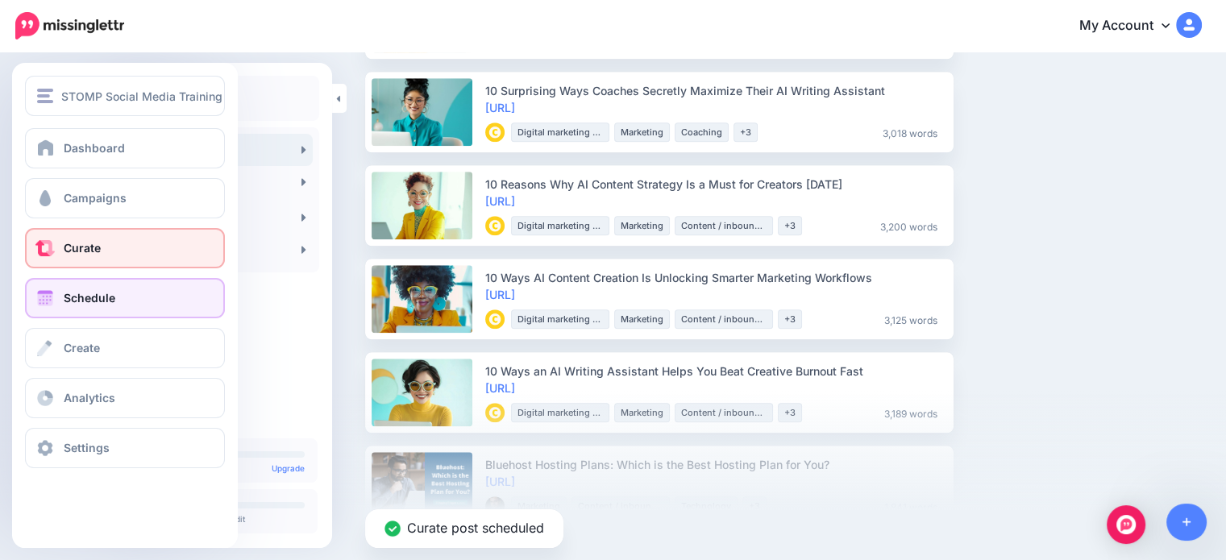
click at [93, 280] on link "Schedule" at bounding box center [125, 298] width 200 height 40
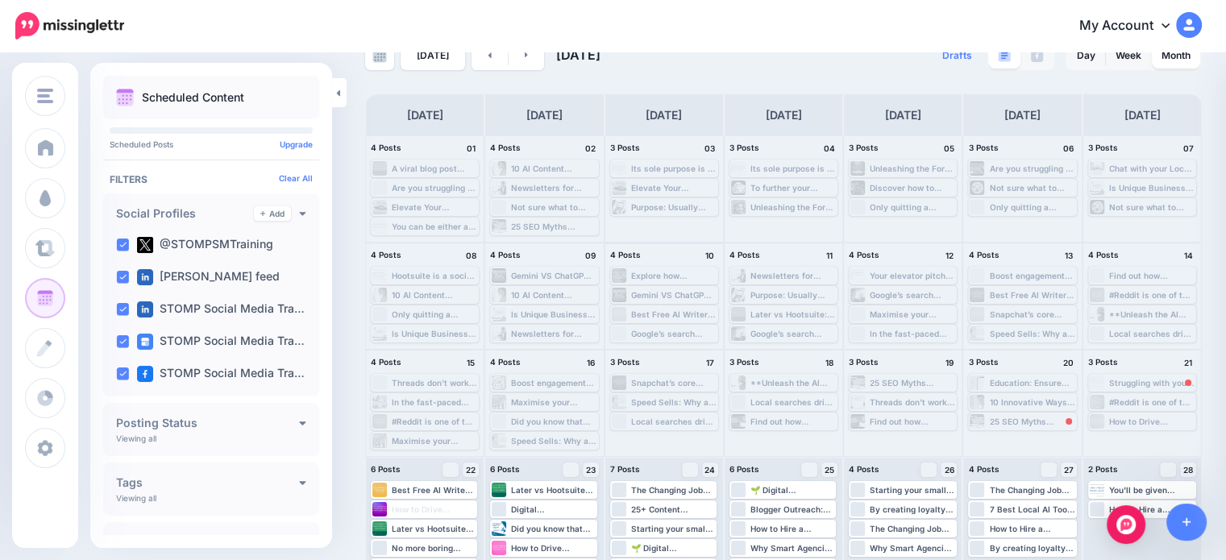
scroll to position [148, 0]
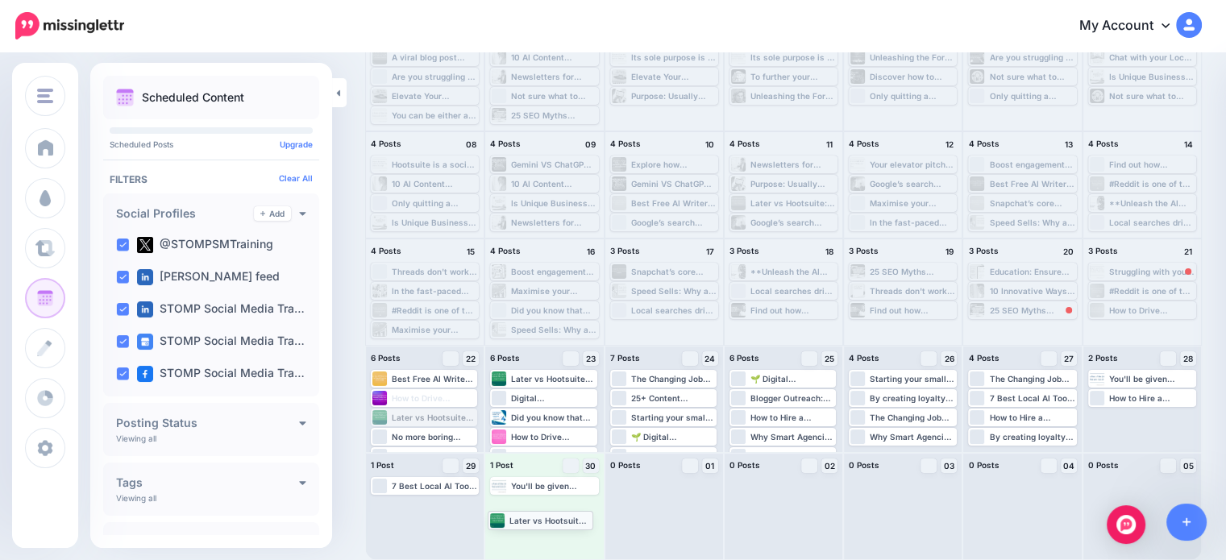
drag, startPoint x: 448, startPoint y: 421, endPoint x: 565, endPoint y: 524, distance: 155.3
drag, startPoint x: 432, startPoint y: 434, endPoint x: 527, endPoint y: 530, distance: 135.0
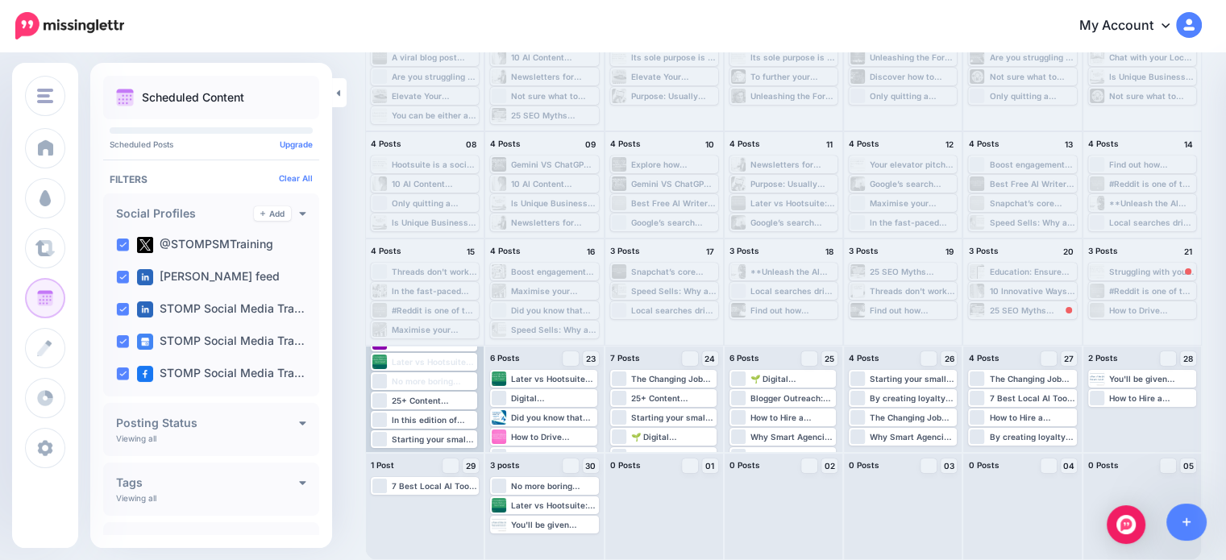
scroll to position [57, 0]
drag, startPoint x: 453, startPoint y: 416, endPoint x: 476, endPoint y: 514, distance: 101.0
click at [438, 419] on div "Later vs Hootsuite: Which Social Media Platform Should You Choose? #SocialMedia…" at bounding box center [434, 418] width 84 height 10
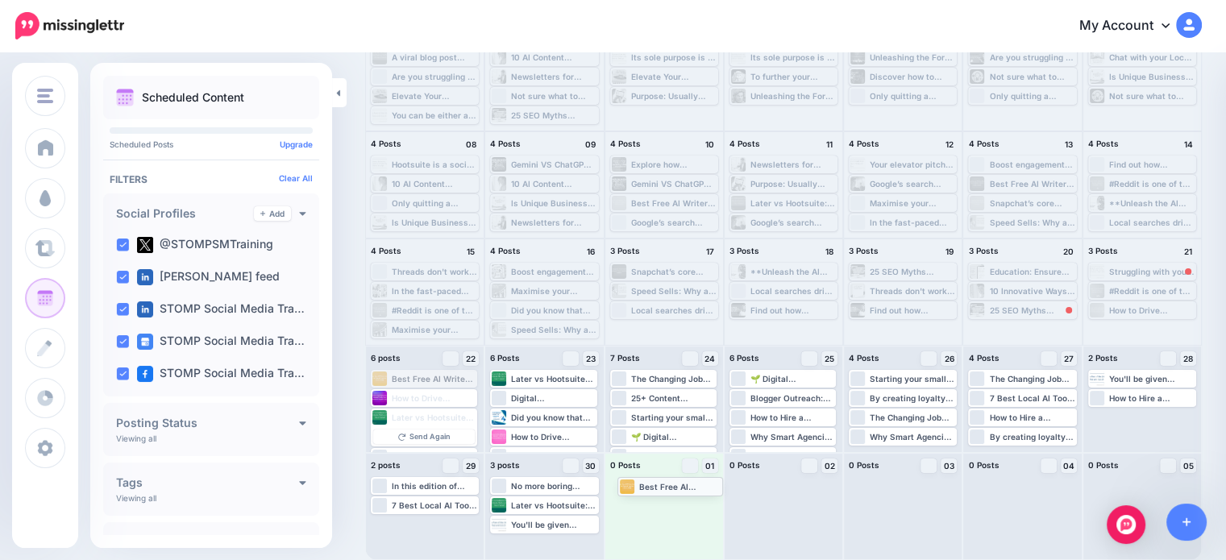
drag, startPoint x: 436, startPoint y: 377, endPoint x: 682, endPoint y: 484, distance: 268.8
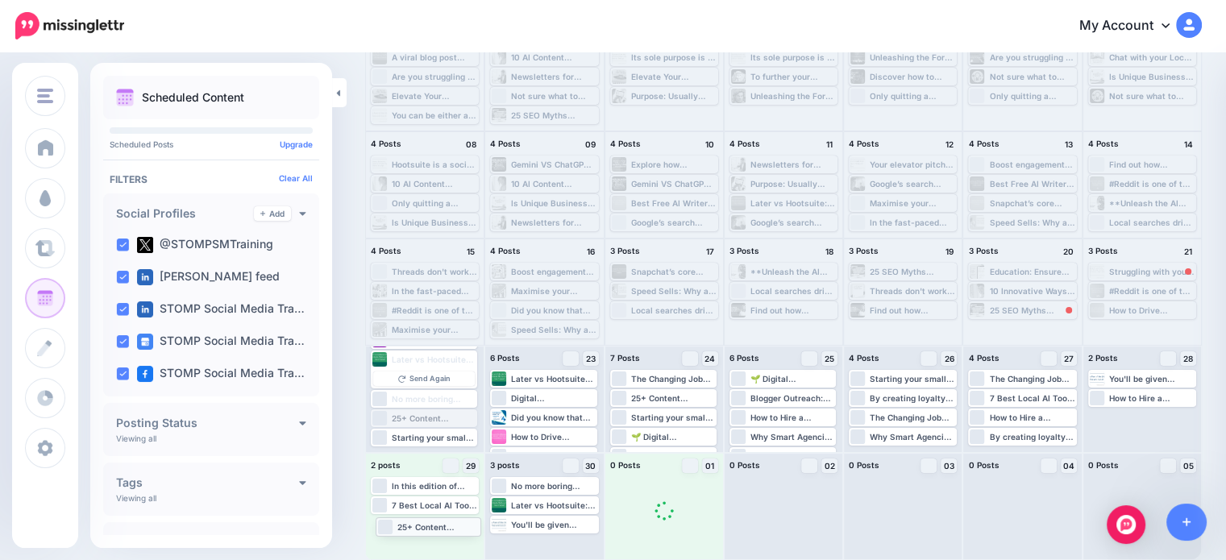
drag, startPoint x: 413, startPoint y: 415, endPoint x: 418, endPoint y: 523, distance: 108.1
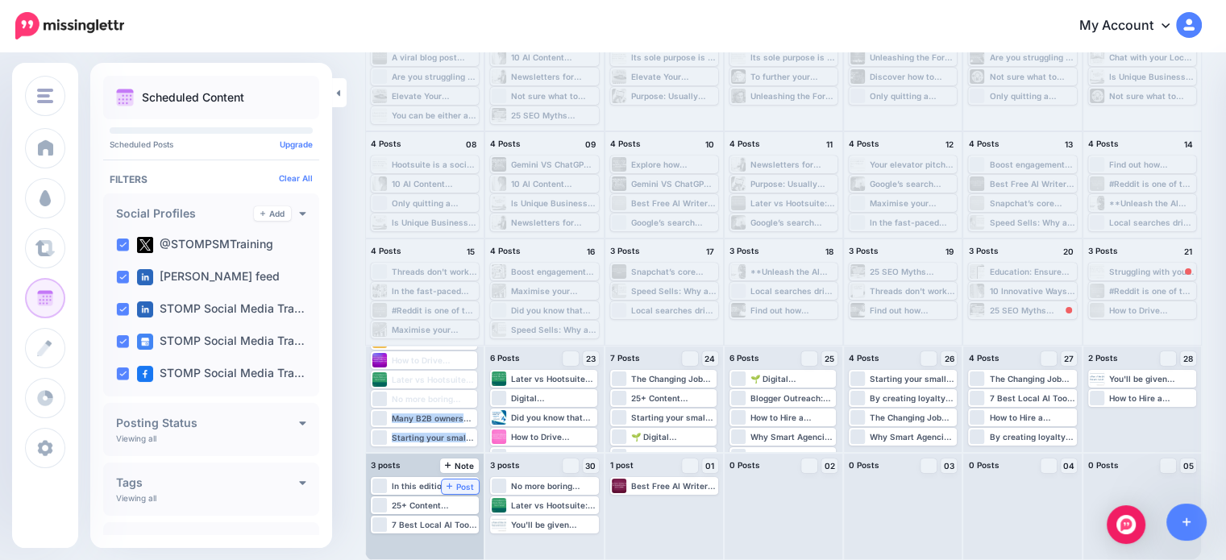
scroll to position [39, 0]
drag, startPoint x: 405, startPoint y: 406, endPoint x: 461, endPoint y: 545, distance: 150.1
click at [461, 545] on div "4 Posts 01 A viral blog post spreads like wildfire. It attracts more readers, s…" at bounding box center [783, 292] width 836 height 536
click at [344, 388] on div "Today September 2025 Drafts 0 Day Week Month" at bounding box center [613, 233] width 1226 height 654
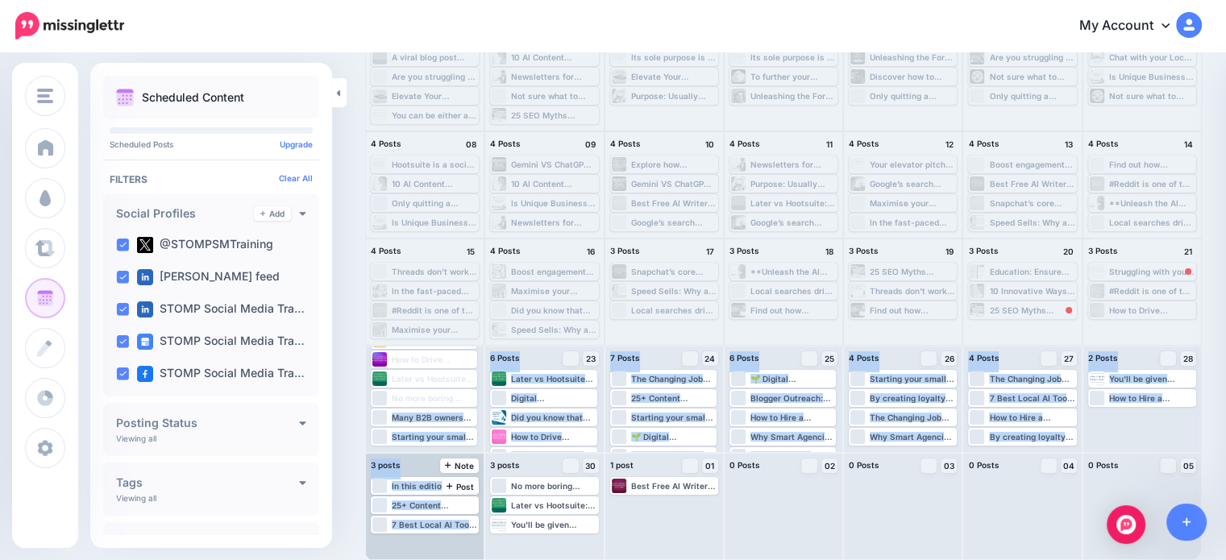
drag, startPoint x: 403, startPoint y: 395, endPoint x: 400, endPoint y: 495, distance: 100.0
click at [419, 544] on div "4 Posts 01 A viral blog post spreads like wildfire. It attracts more readers, s…" at bounding box center [783, 292] width 836 height 536
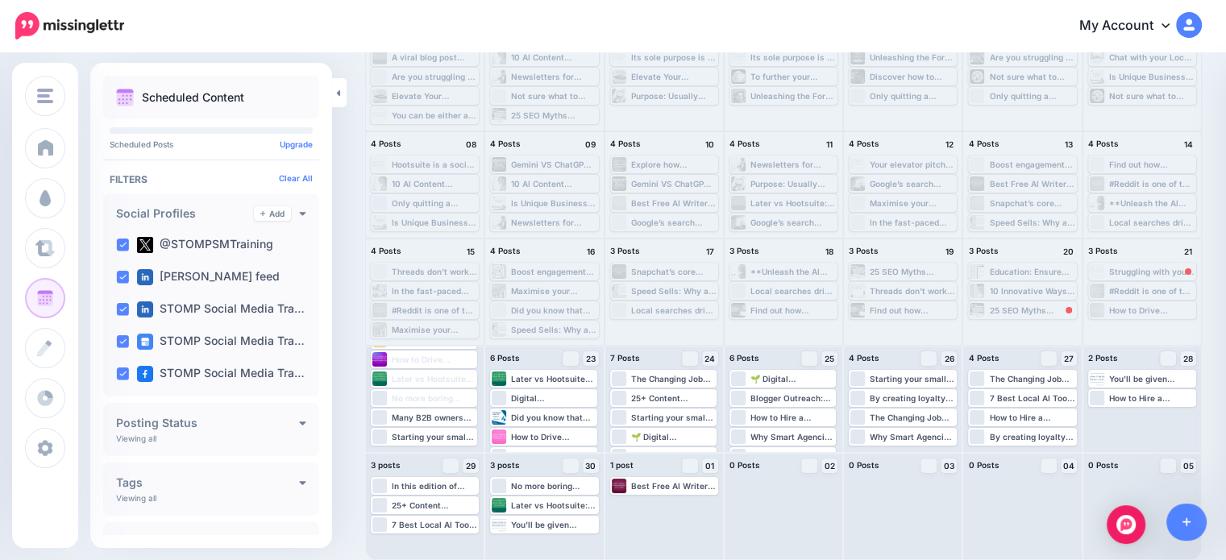
click at [358, 431] on div "Today September 2025 Drafts 0 Day Week Month PRO TIP" at bounding box center [783, 245] width 861 height 630
drag, startPoint x: 400, startPoint y: 400, endPoint x: 393, endPoint y: 420, distance: 20.7
click at [393, 421] on div "Best Free AI Writers: Ultimate Guide for Content Writers #AI #AIWriter #Technol…" at bounding box center [424, 388] width 106 height 114
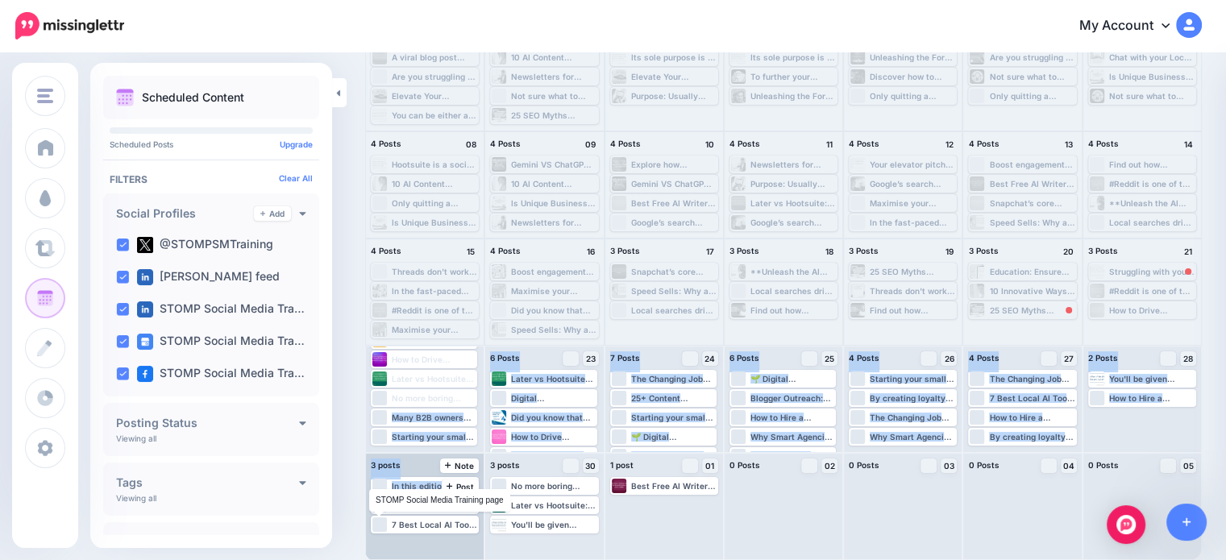
drag, startPoint x: 391, startPoint y: 397, endPoint x: 372, endPoint y: 499, distance: 103.2
click at [380, 514] on div "4 Posts 01 A viral blog post spreads like wildfire. It attracts more readers, s…" at bounding box center [783, 292] width 836 height 536
click at [362, 492] on div "Today September 2025 Drafts 0 Day Week Month PRO TIP" at bounding box center [783, 245] width 861 height 630
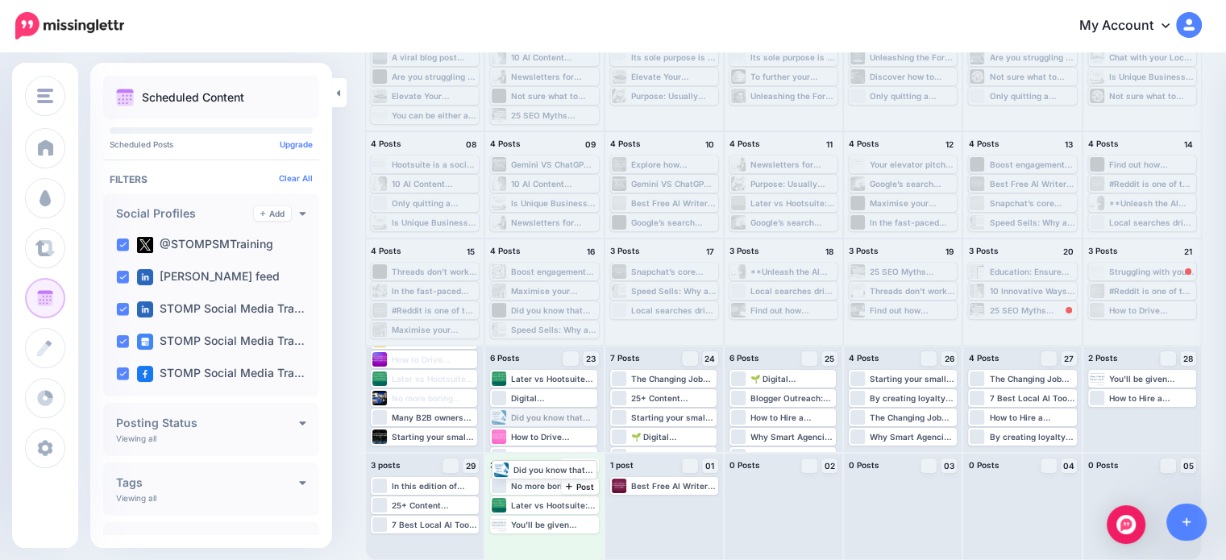
drag, startPoint x: 529, startPoint y: 414, endPoint x: 529, endPoint y: 466, distance: 51.6
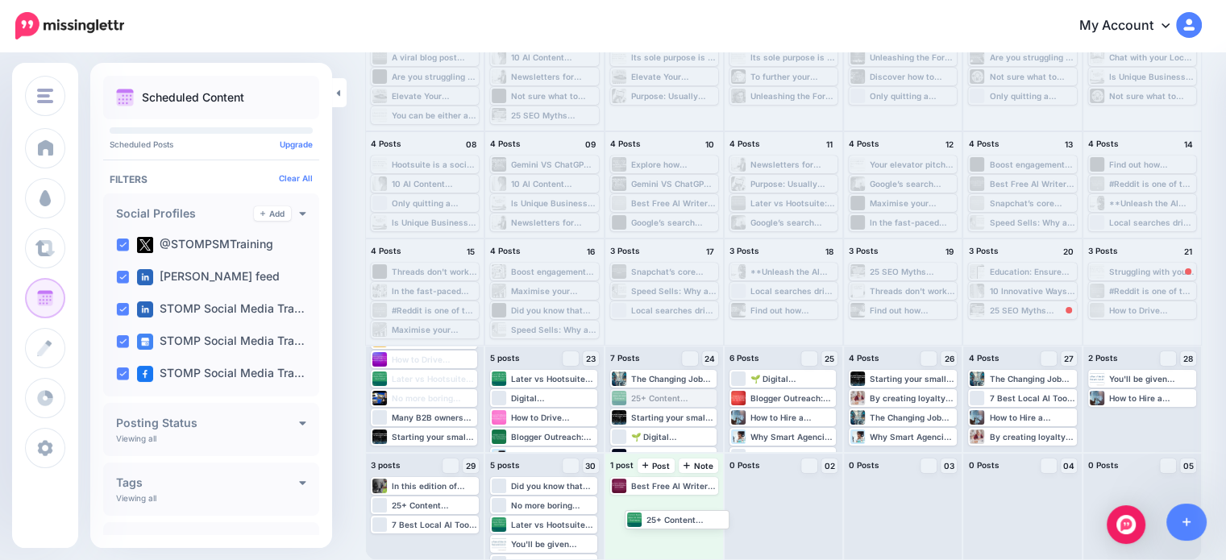
drag, startPoint x: 685, startPoint y: 400, endPoint x: 696, endPoint y: 521, distance: 121.4
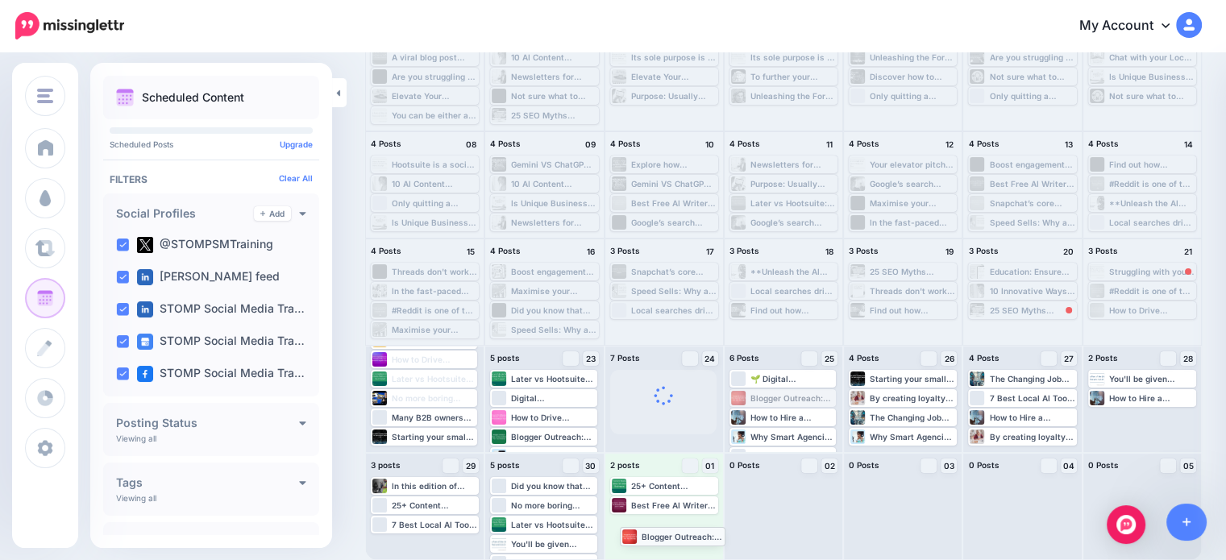
drag, startPoint x: 792, startPoint y: 394, endPoint x: 678, endPoint y: 532, distance: 179.1
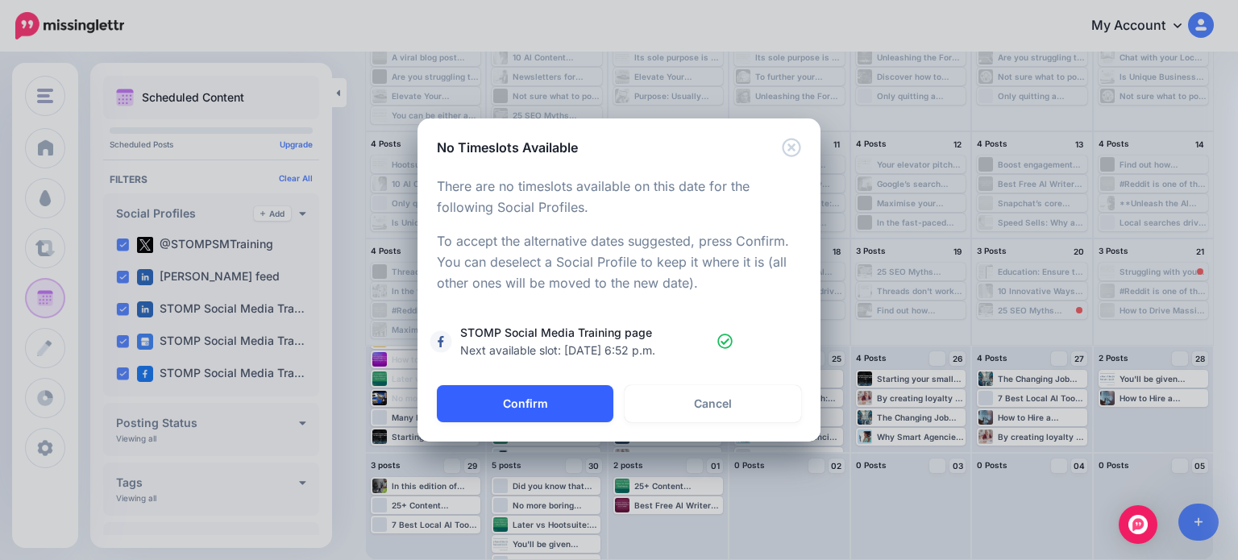
click at [545, 402] on button "Confirm" at bounding box center [525, 403] width 176 height 37
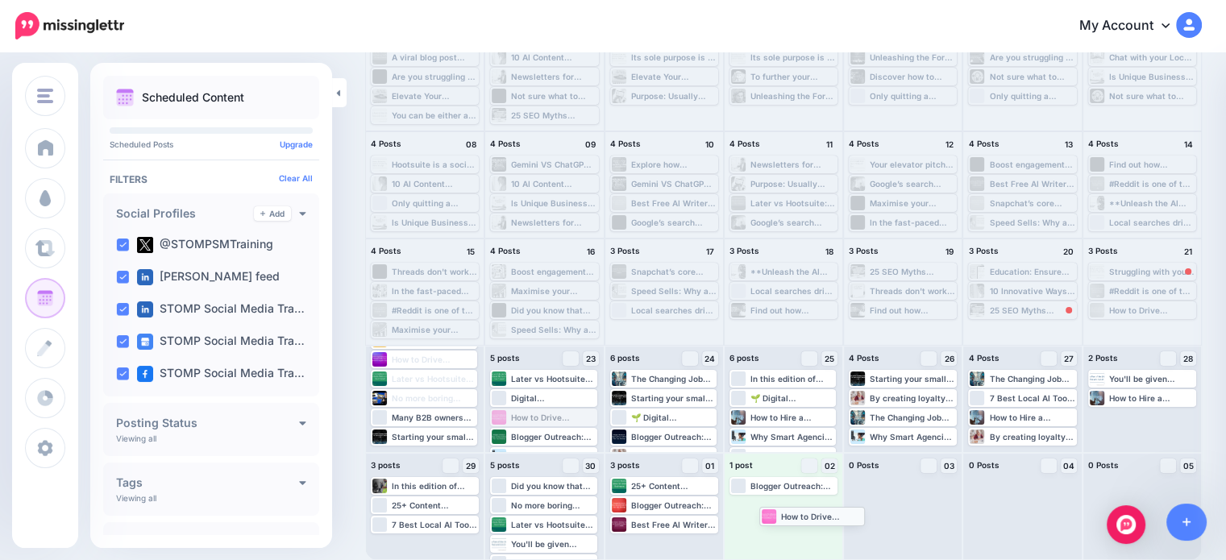
drag, startPoint x: 545, startPoint y: 419, endPoint x: 812, endPoint y: 517, distance: 285.0
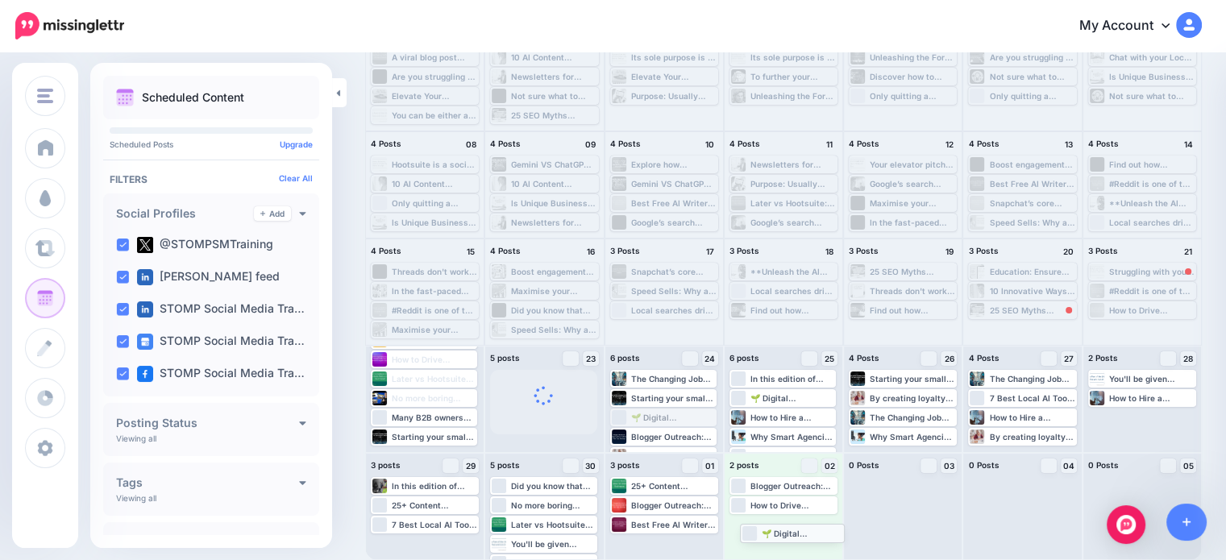
drag, startPoint x: 674, startPoint y: 413, endPoint x: 800, endPoint y: 528, distance: 171.1
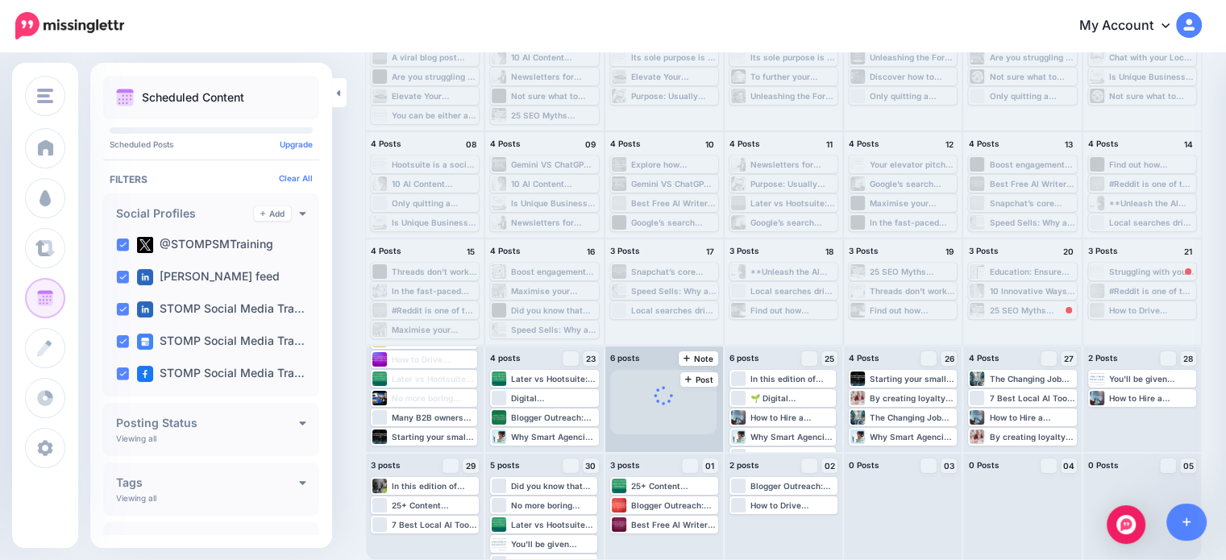
click at [658, 418] on span at bounding box center [663, 402] width 106 height 64
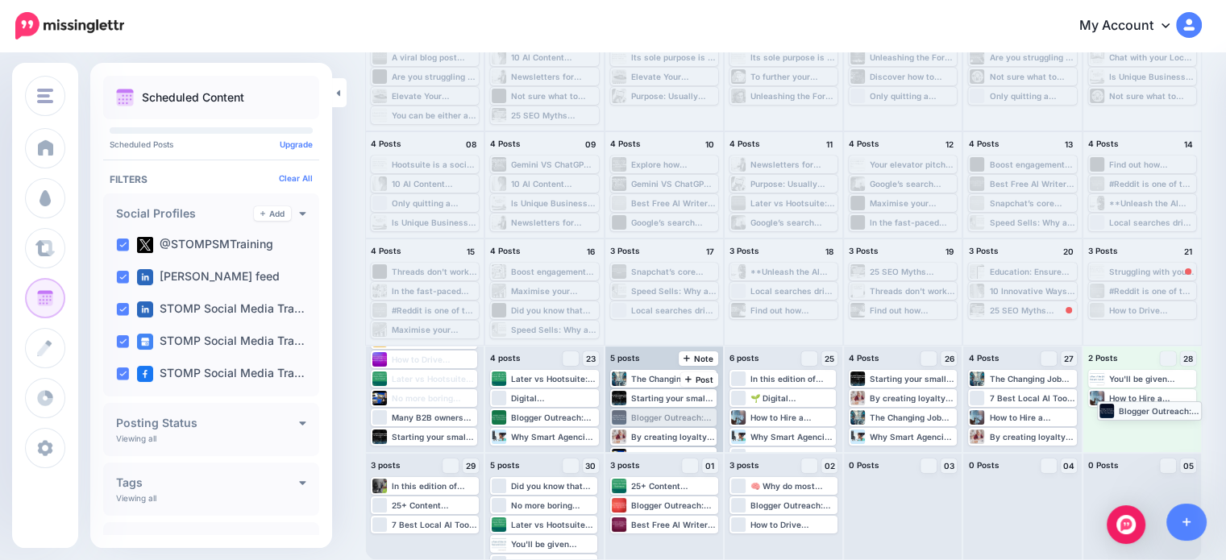
drag, startPoint x: 658, startPoint y: 418, endPoint x: 1142, endPoint y: 411, distance: 483.5
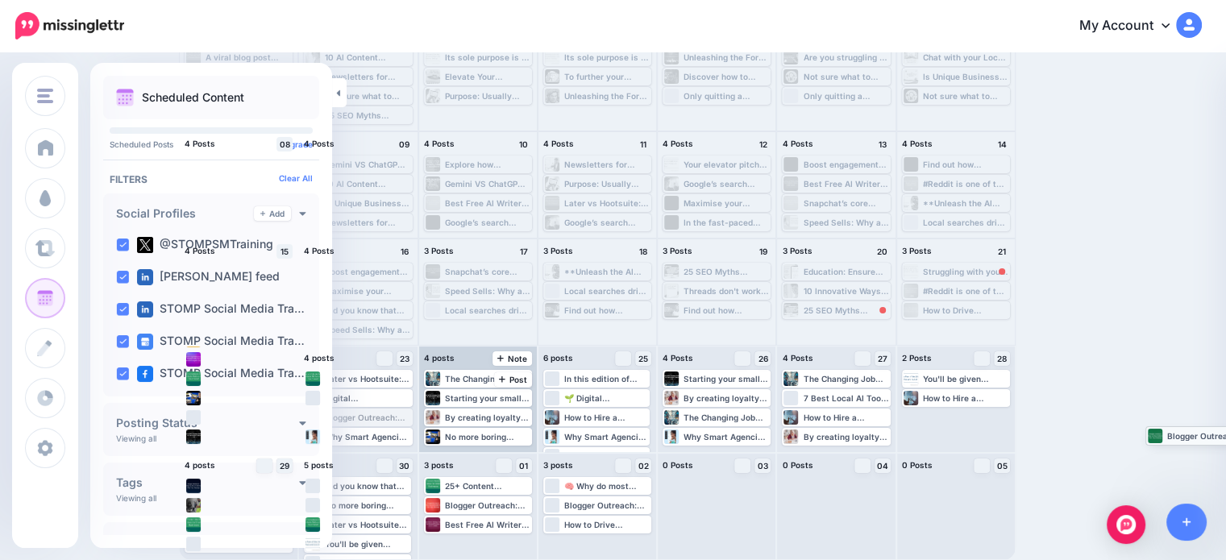
scroll to position [148, 12]
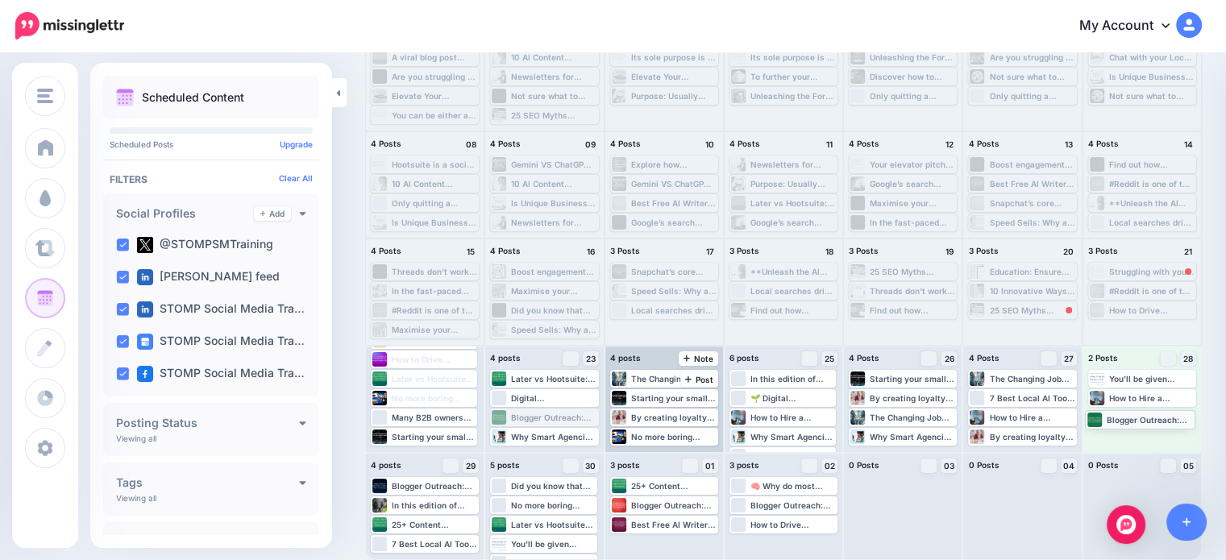
drag, startPoint x: 547, startPoint y: 416, endPoint x: 1128, endPoint y: 417, distance: 581.0
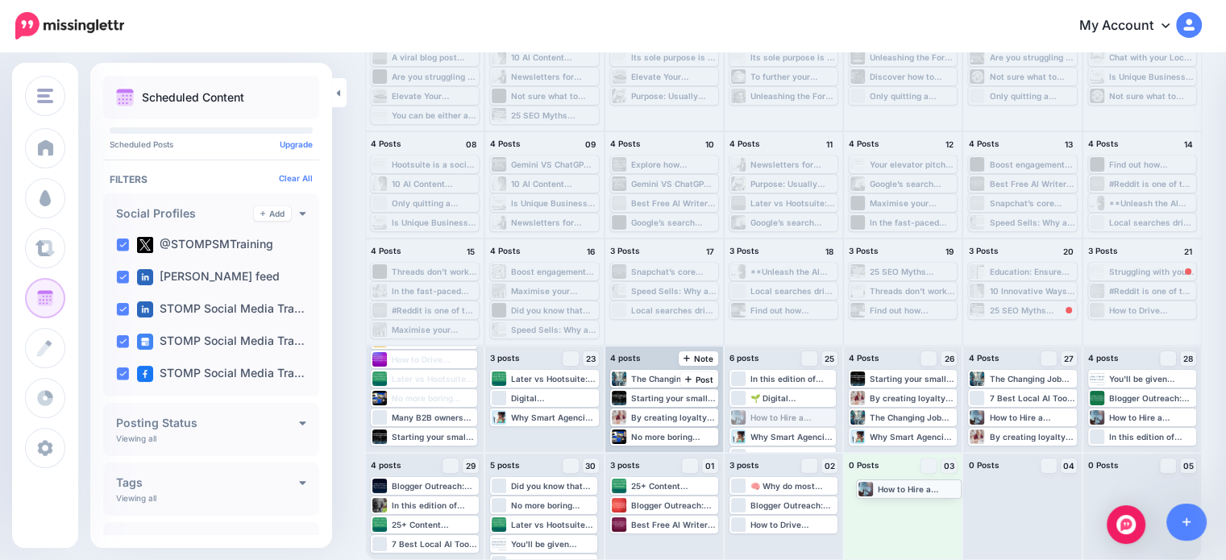
drag, startPoint x: 777, startPoint y: 421, endPoint x: 898, endPoint y: 492, distance: 140.8
drag, startPoint x: 803, startPoint y: 421, endPoint x: 928, endPoint y: 513, distance: 156.2
